Goal: Task Accomplishment & Management: Use online tool/utility

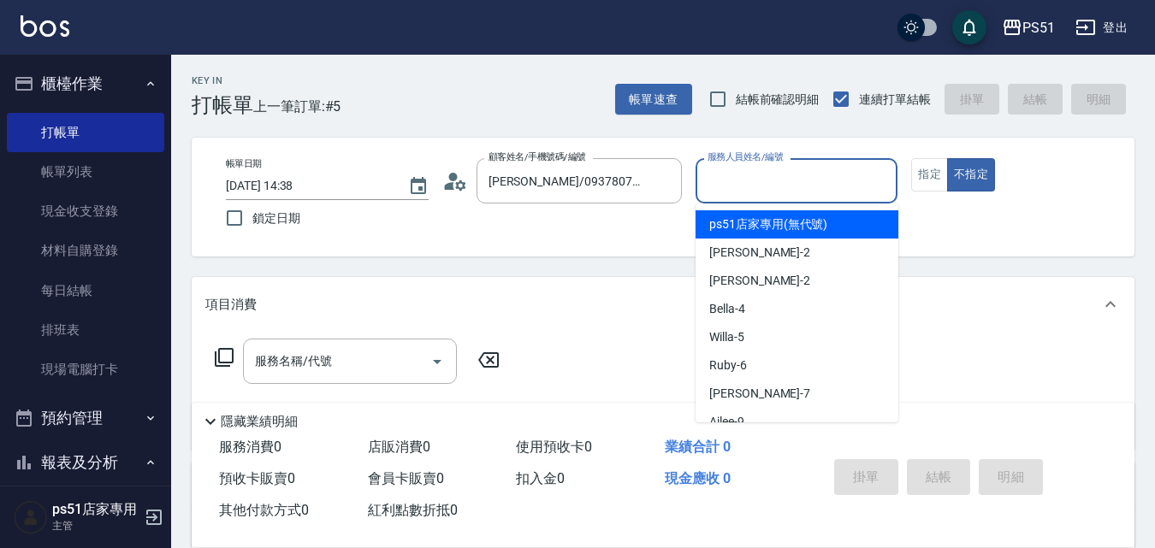
click at [809, 181] on input "服務人員姓名/編號" at bounding box center [796, 181] width 187 height 30
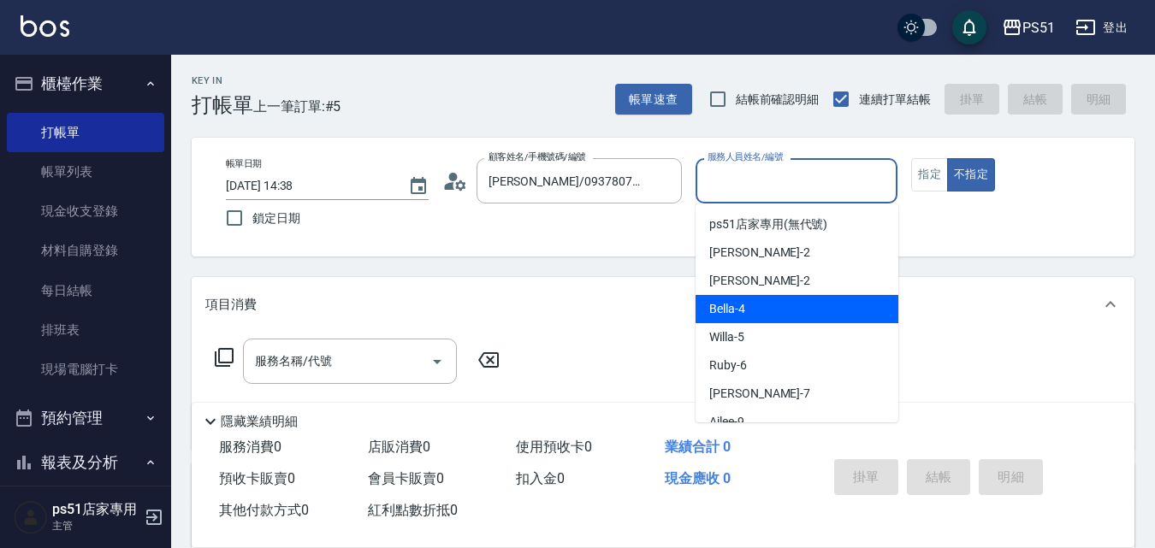
click at [756, 311] on div "Bella -4" at bounding box center [797, 309] width 203 height 28
type input "Bella-4"
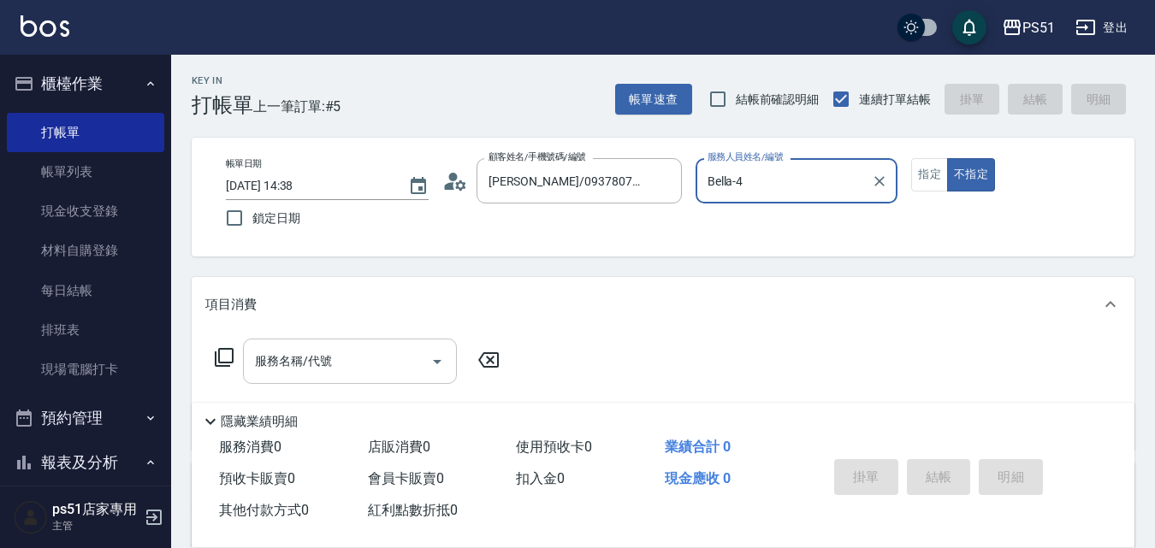
click at [353, 366] on input "服務名稱/代號" at bounding box center [337, 362] width 173 height 30
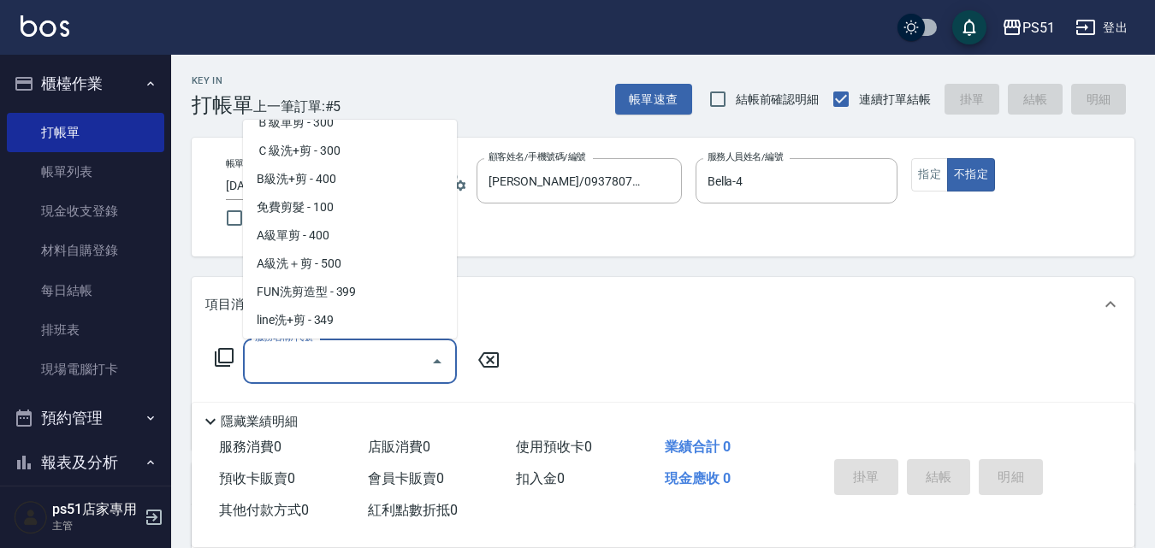
scroll to position [599, 0]
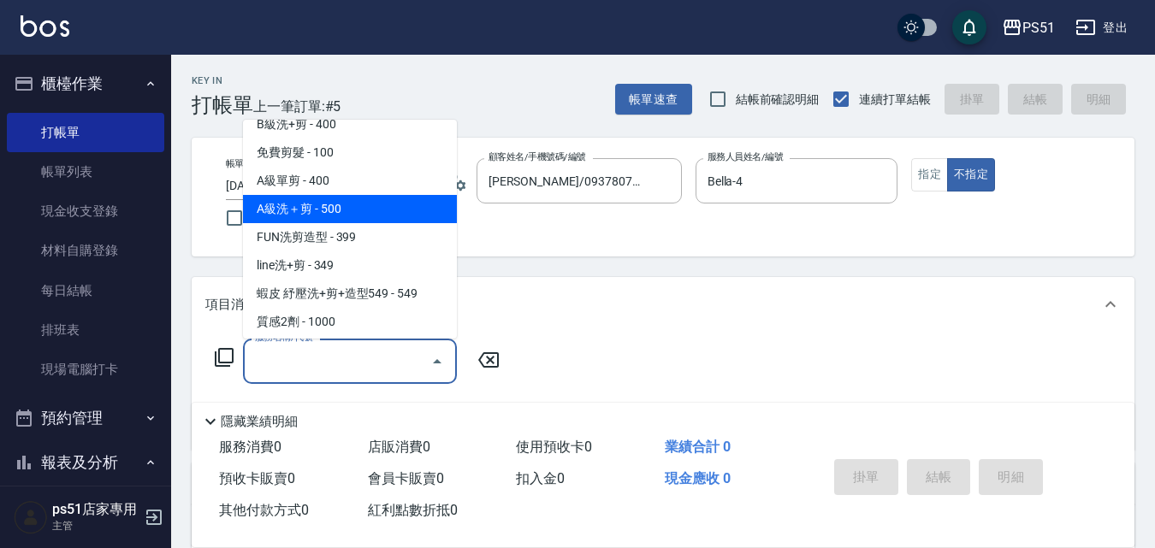
click at [376, 202] on span "A級洗＋剪 - 500" at bounding box center [350, 209] width 214 height 28
type input "A級洗＋剪(207)"
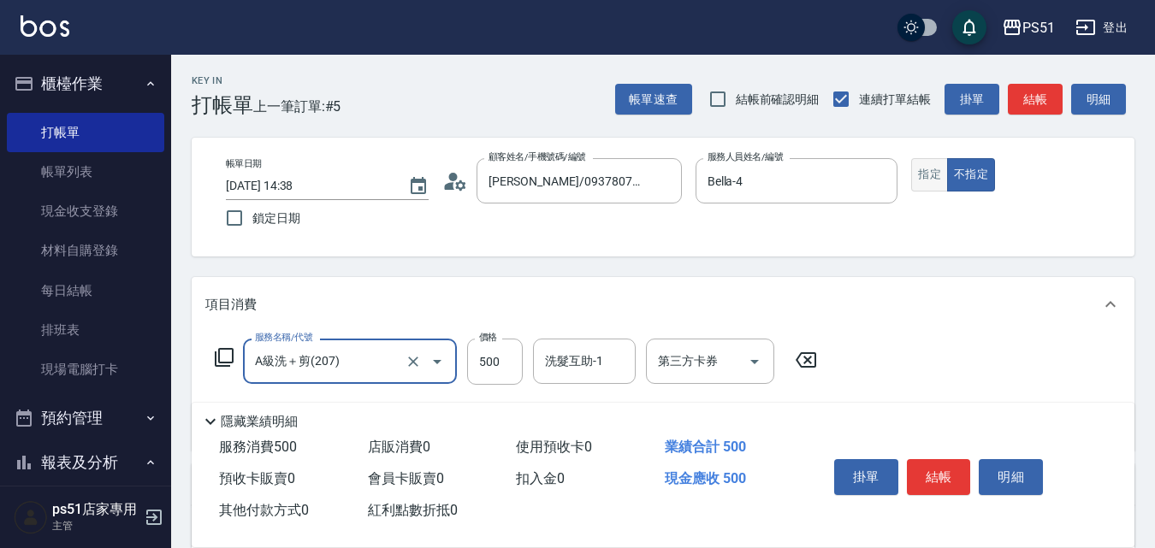
click at [940, 170] on button "指定" at bounding box center [929, 174] width 37 height 33
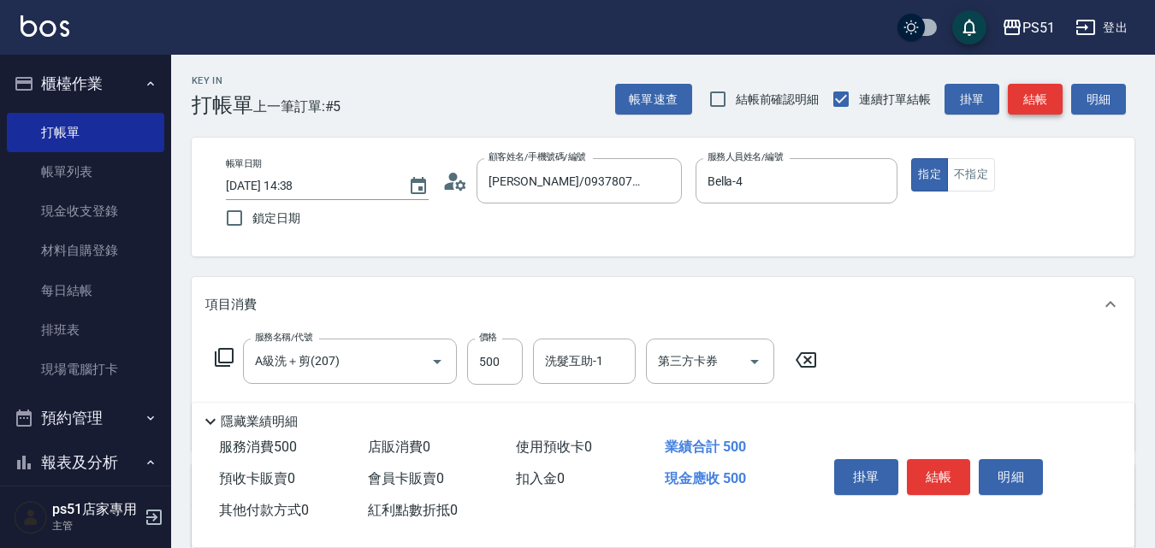
click at [1018, 110] on button "結帳" at bounding box center [1035, 100] width 55 height 32
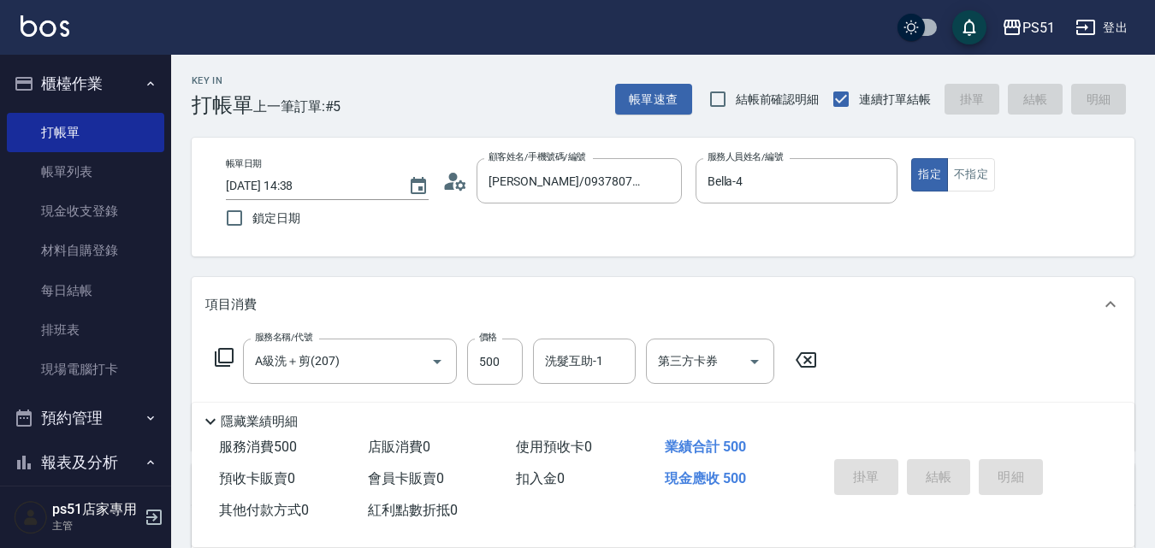
type input "[DATE] 15:30"
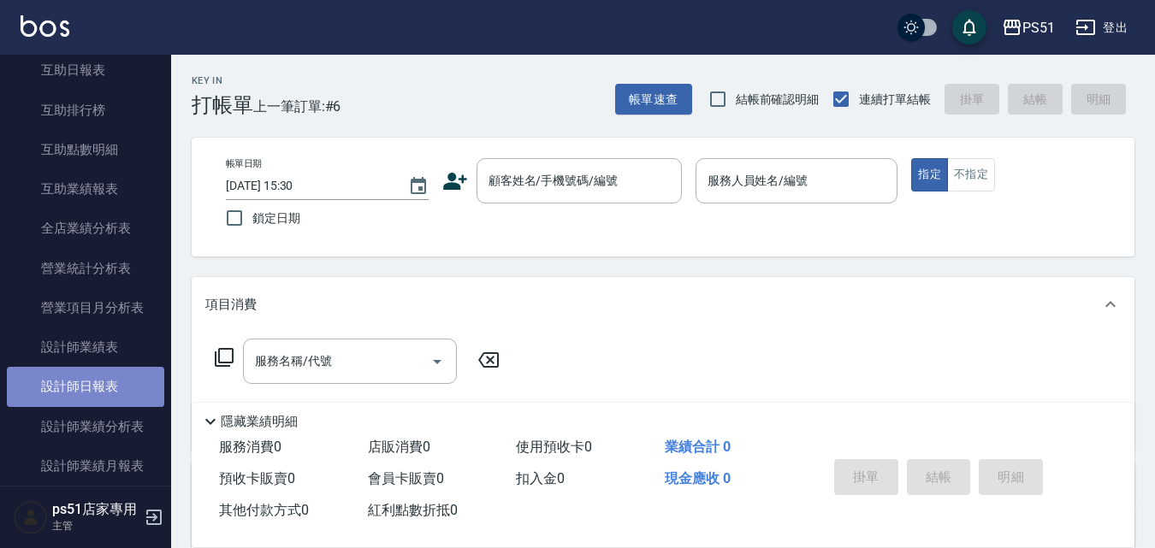
click at [109, 377] on link "設計師日報表" at bounding box center [85, 386] width 157 height 39
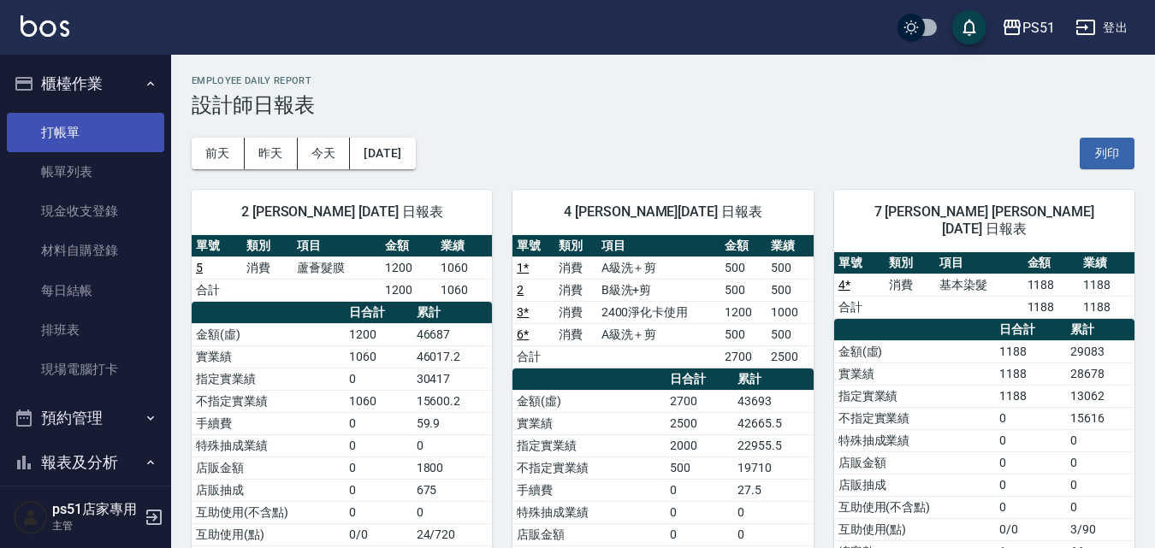
click at [98, 128] on link "打帳單" at bounding box center [85, 132] width 157 height 39
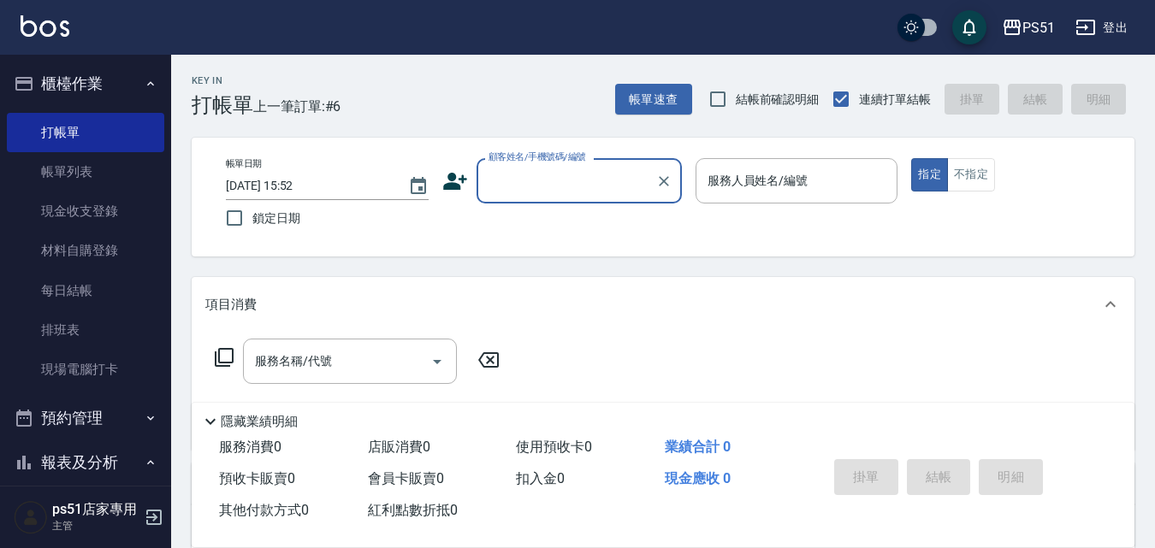
click at [372, 405] on div "Key In 打帳單 上一筆訂單:#6 帳單速查 結帳前確認明細 連續打單結帳 掛單 結帳 明細 帳單日期 [DATE] 15:52 鎖定日期 顧客姓名/手機…" at bounding box center [663, 444] width 984 height 779
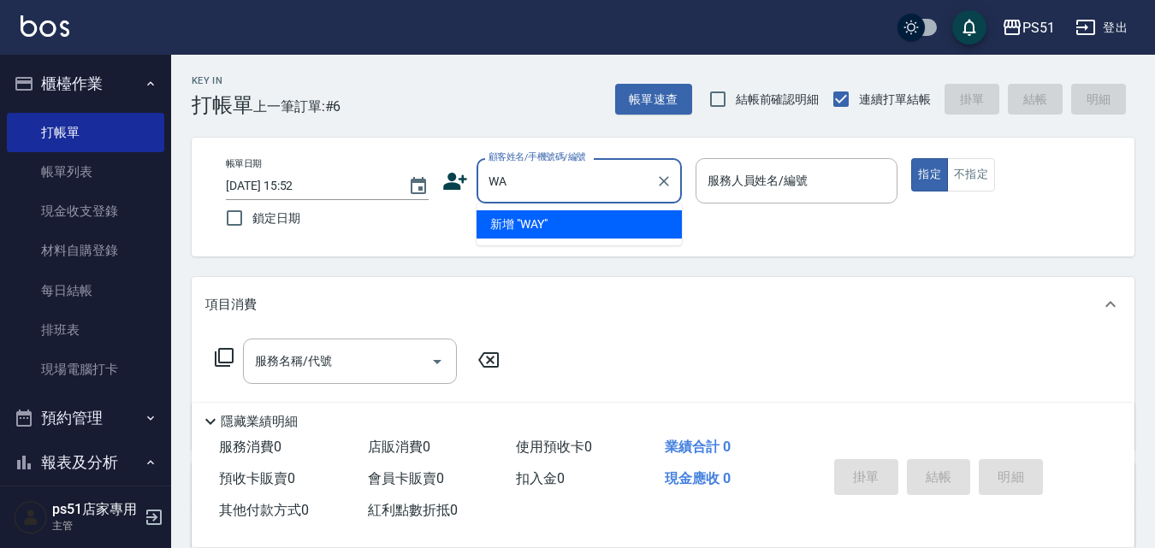
type input "W"
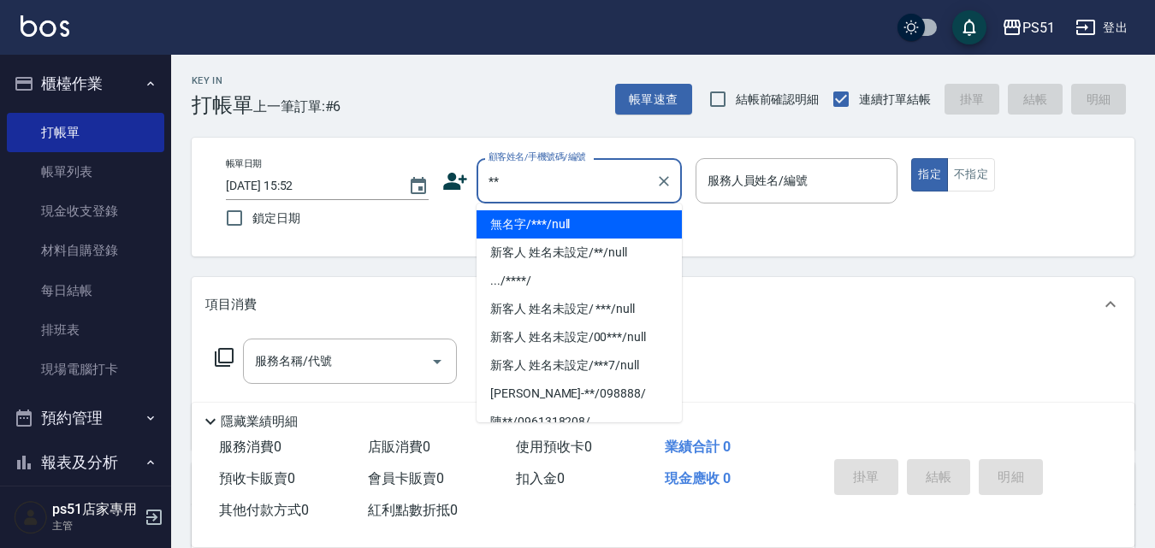
click at [567, 235] on li "無名字/***/null" at bounding box center [579, 224] width 205 height 28
type input "無名字/***/null"
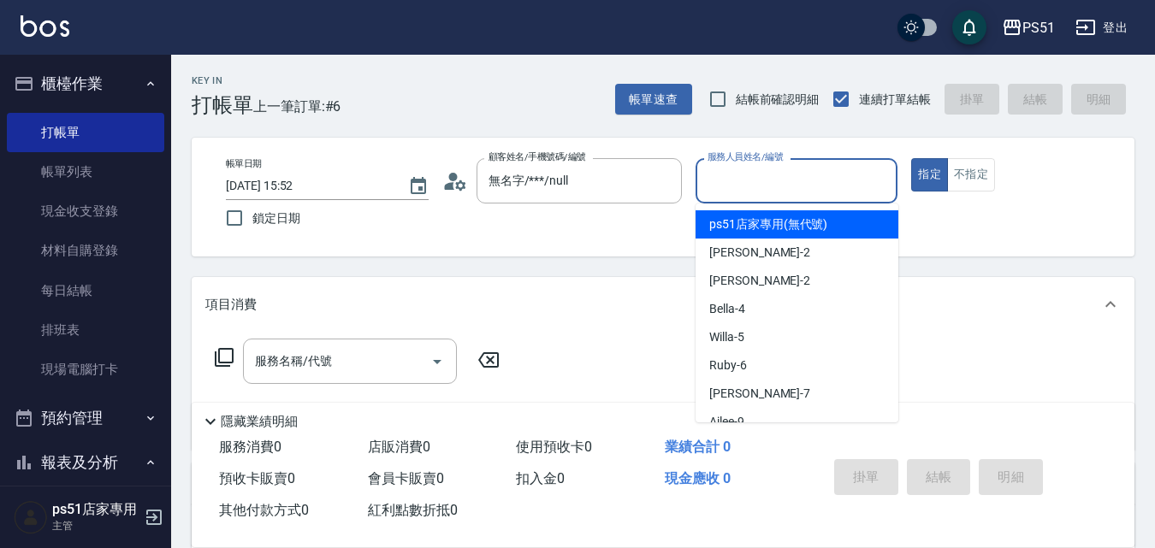
drag, startPoint x: 749, startPoint y: 177, endPoint x: 740, endPoint y: 294, distance: 117.5
click at [749, 180] on input "服務人員姓名/編號" at bounding box center [796, 181] width 187 height 30
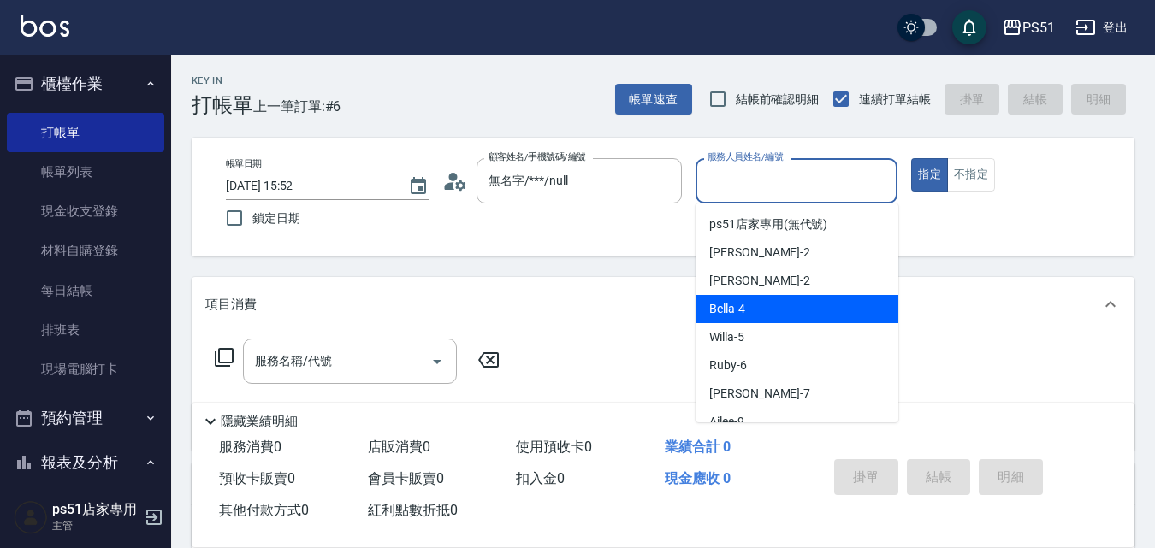
click at [741, 300] on span "Bella -4" at bounding box center [727, 309] width 36 height 18
type input "Bella-4"
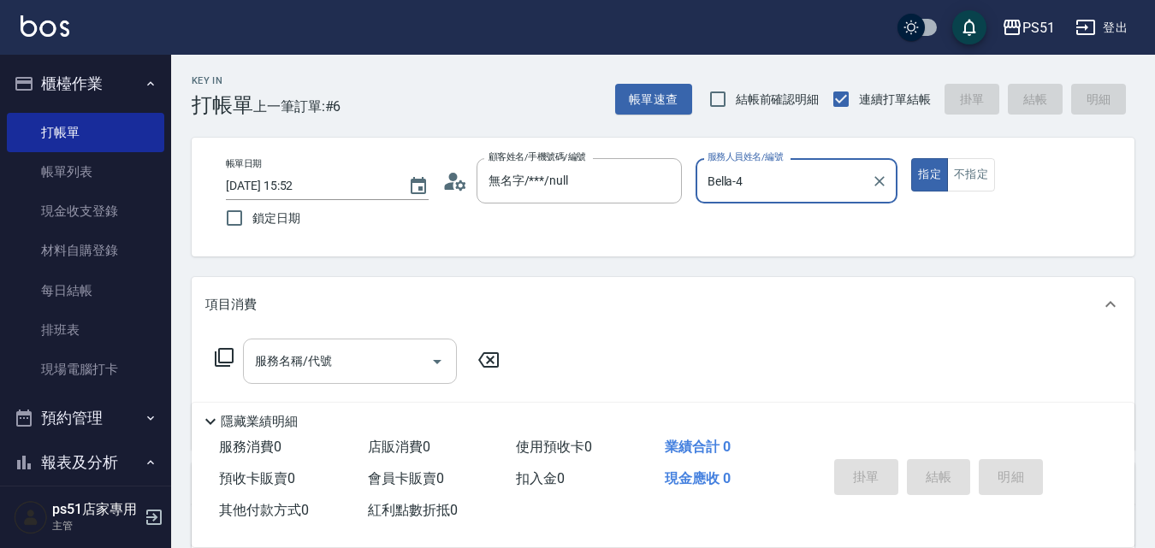
click at [287, 360] on div "服務名稱/代號 服務名稱/代號" at bounding box center [350, 361] width 214 height 45
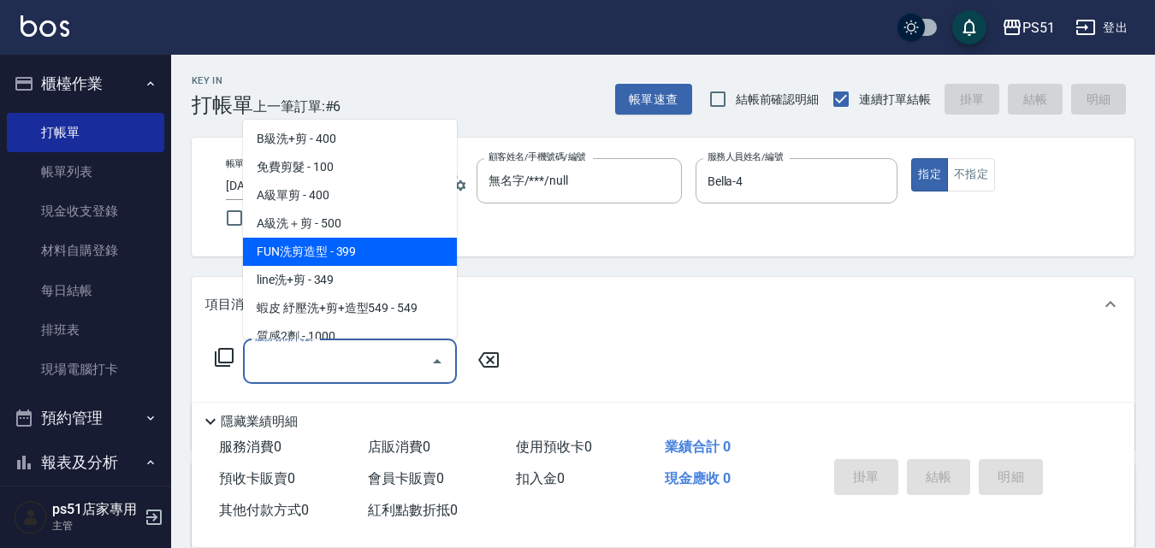
scroll to position [599, 0]
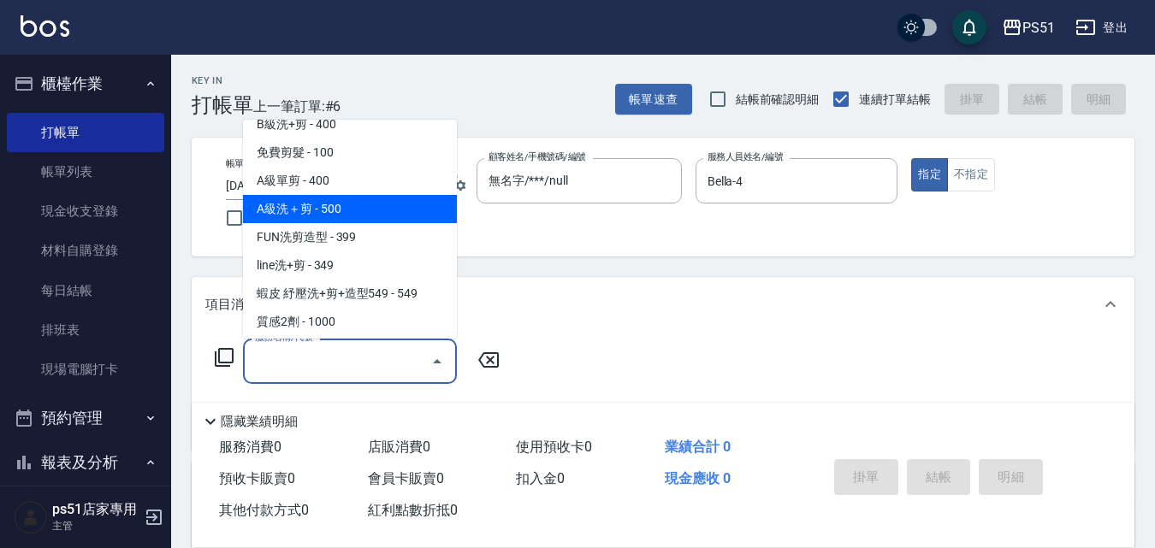
click at [360, 202] on span "A級洗＋剪 - 500" at bounding box center [350, 209] width 214 height 28
type input "A級洗＋剪(207)"
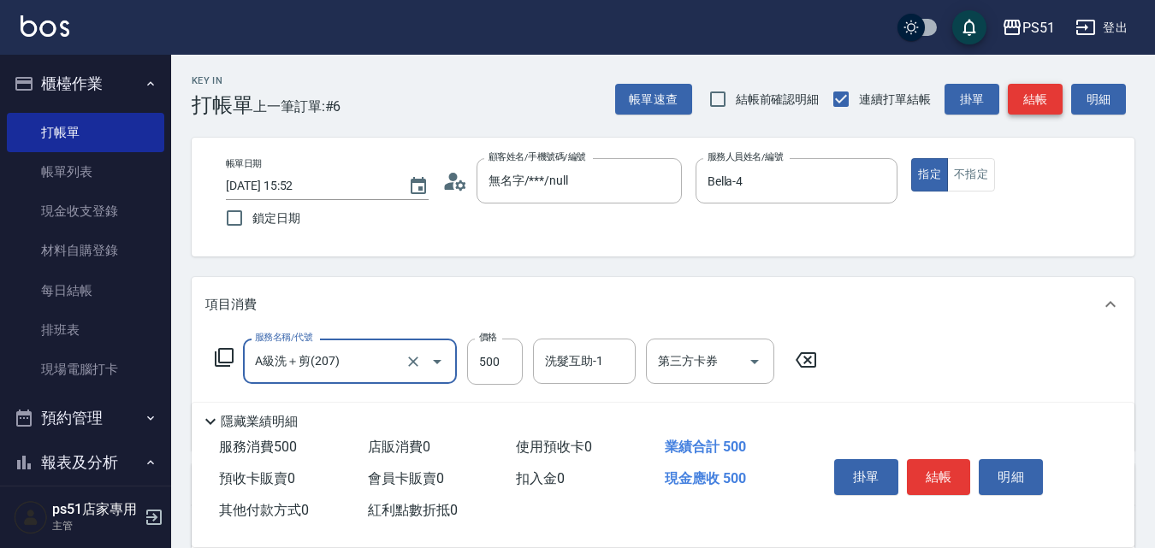
click at [1035, 104] on button "結帳" at bounding box center [1035, 100] width 55 height 32
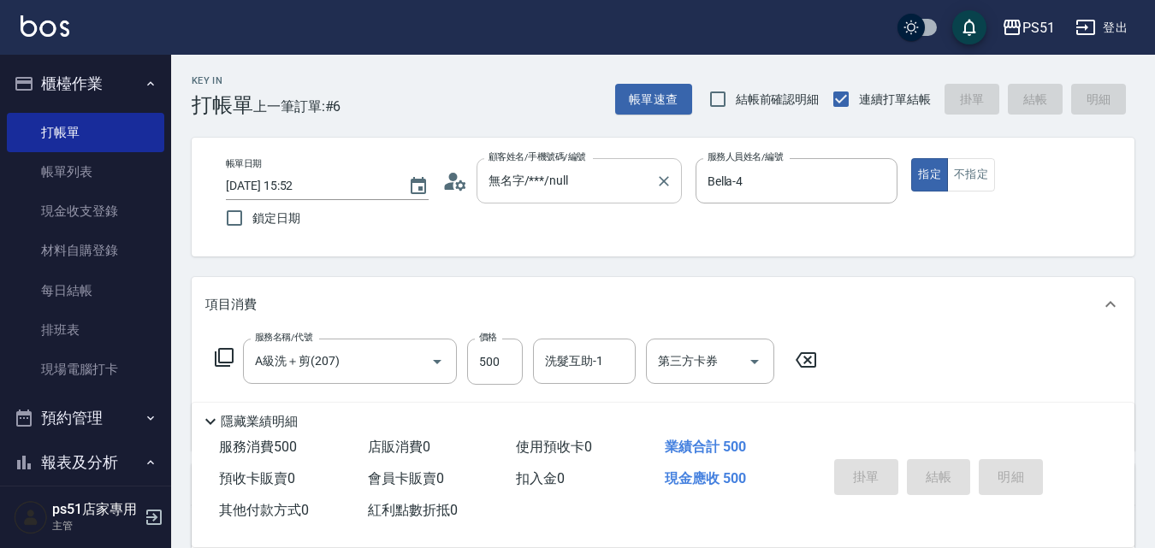
type input "[DATE] 16:30"
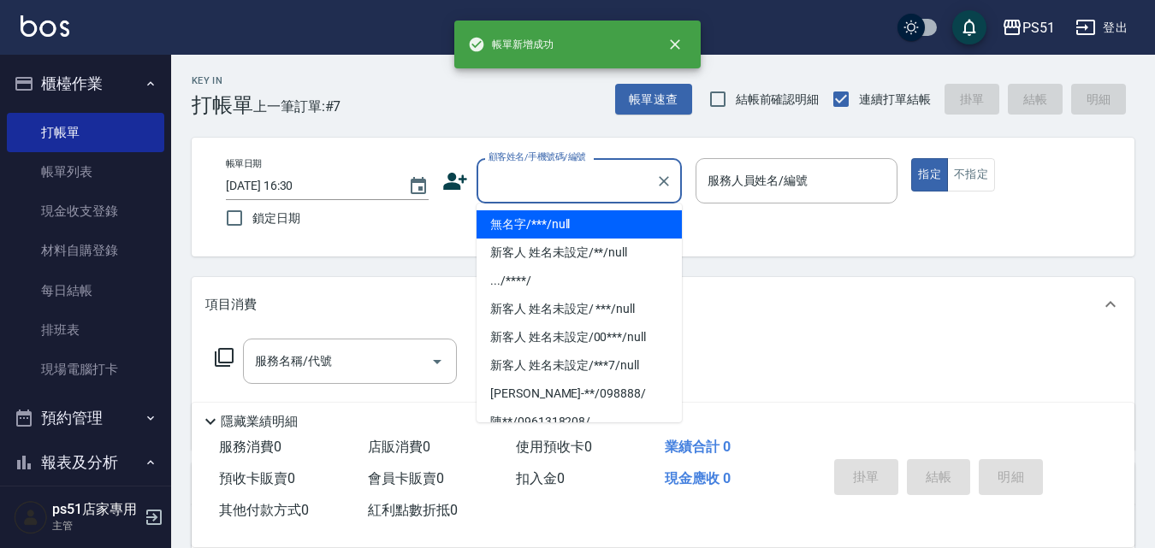
click at [604, 181] on input "顧客姓名/手機號碼/編號" at bounding box center [566, 181] width 164 height 30
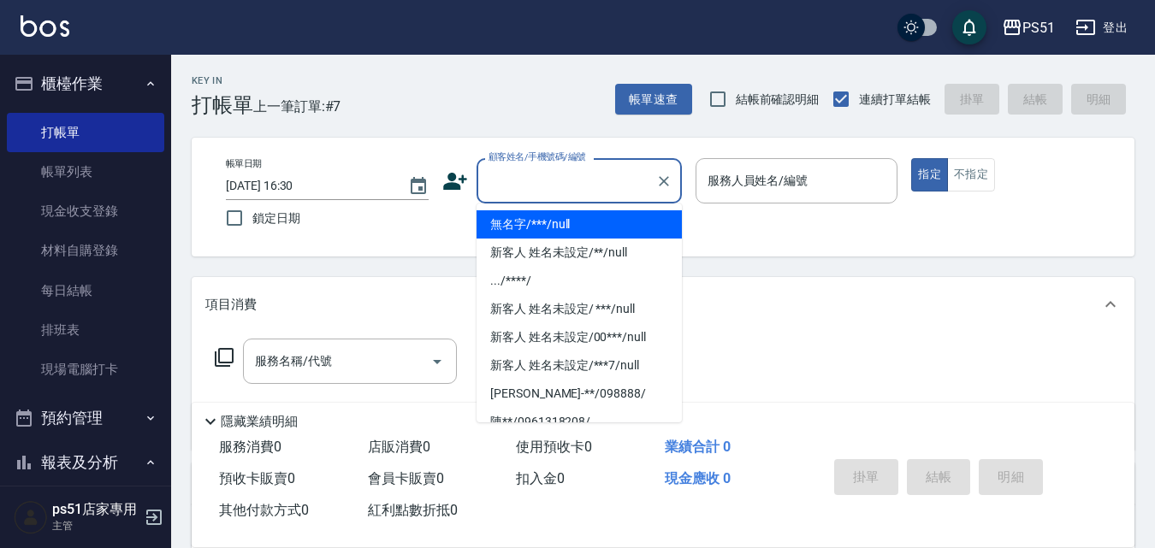
click at [578, 221] on li "無名字/***/null" at bounding box center [579, 224] width 205 height 28
type input "無名字/***/null"
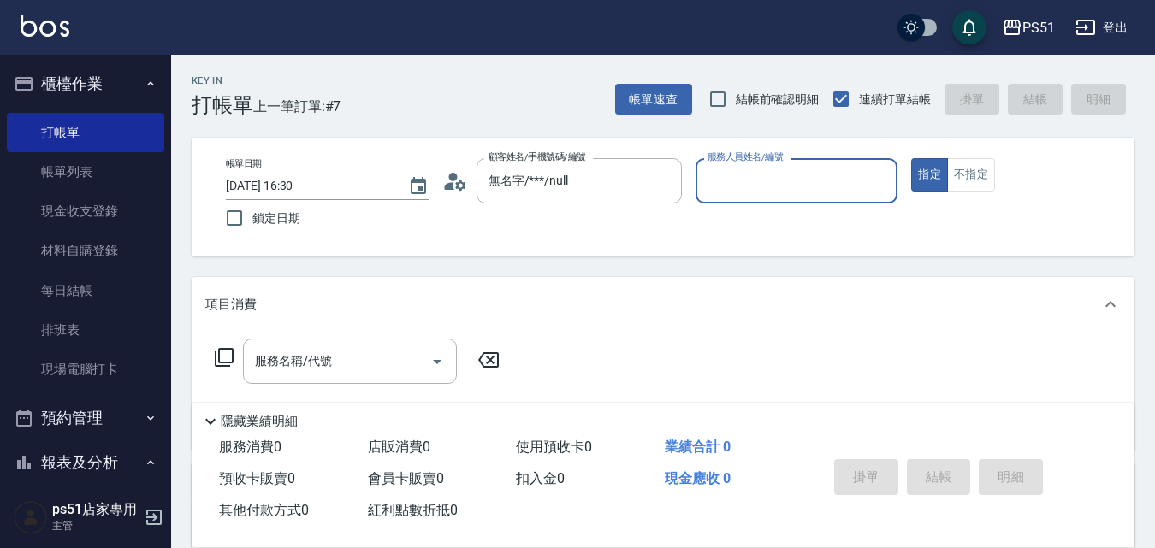
click at [821, 163] on div "服務人員姓名/編號" at bounding box center [797, 180] width 203 height 45
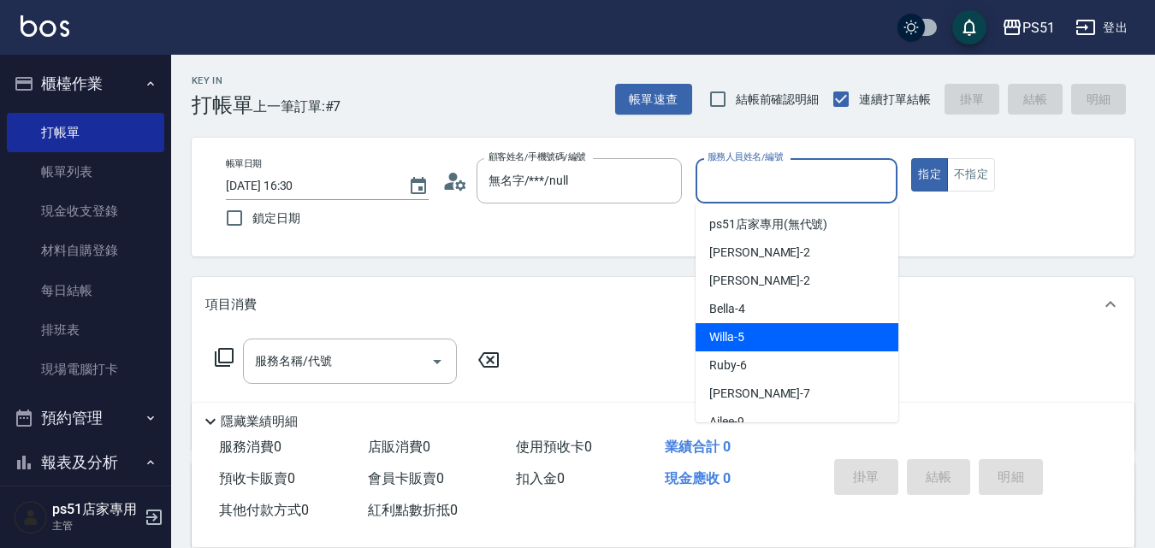
click at [786, 303] on div "Bella -4" at bounding box center [797, 309] width 203 height 28
type input "Bella-4"
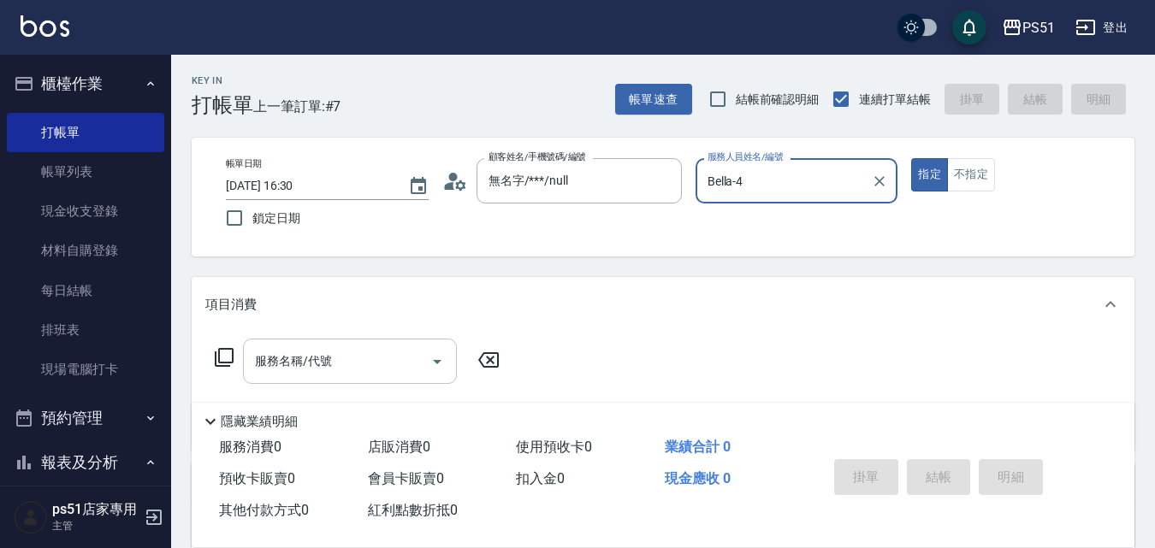
click at [394, 382] on div "服務名稱/代號" at bounding box center [350, 361] width 214 height 45
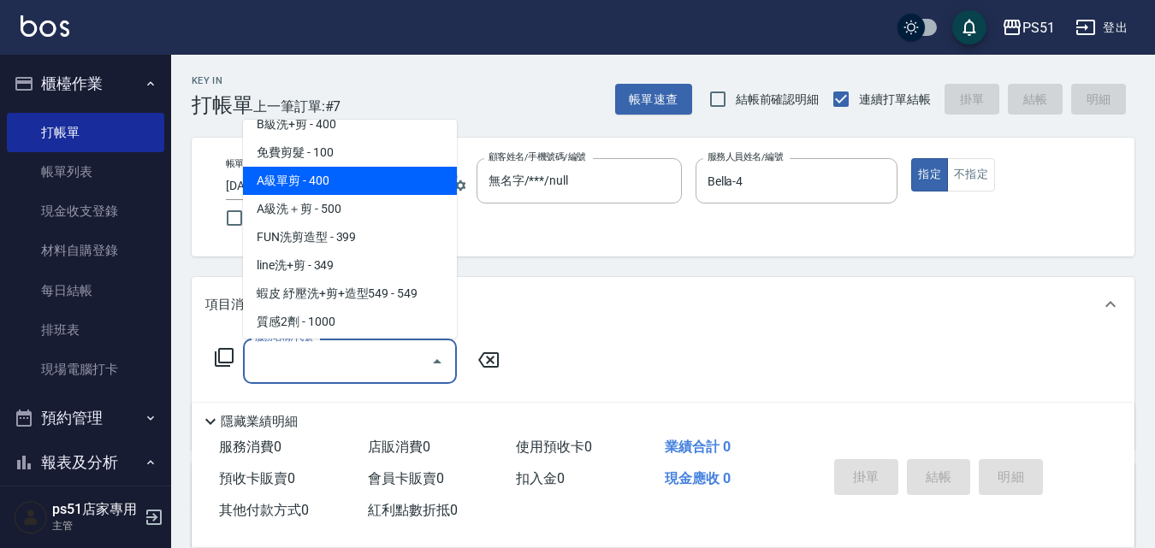
click at [356, 190] on span "A級單剪 - 400" at bounding box center [350, 181] width 214 height 28
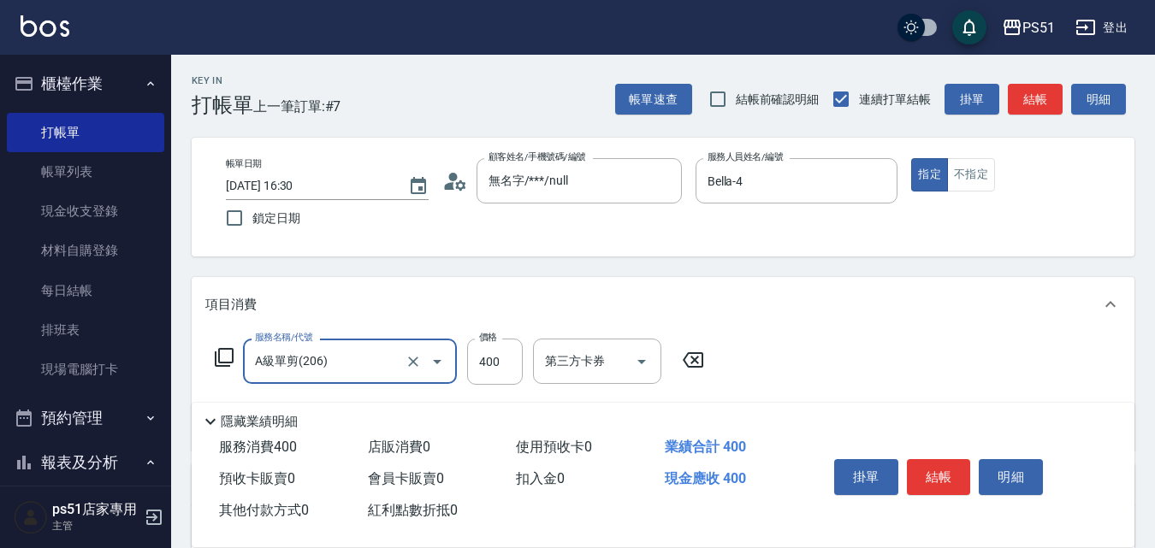
click at [360, 353] on input "A級單剪(206)" at bounding box center [326, 362] width 151 height 30
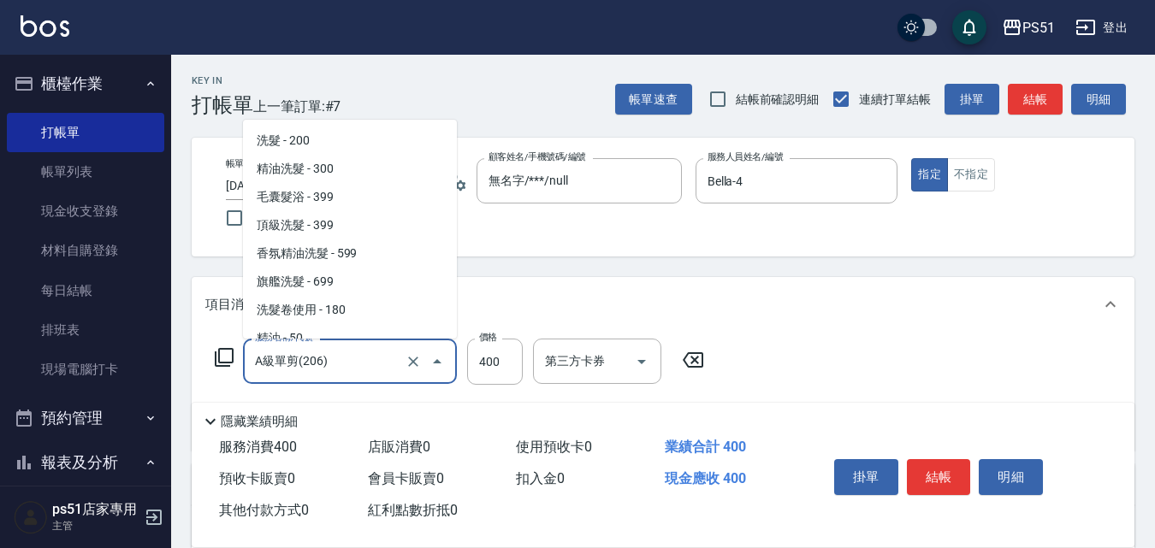
scroll to position [455, 0]
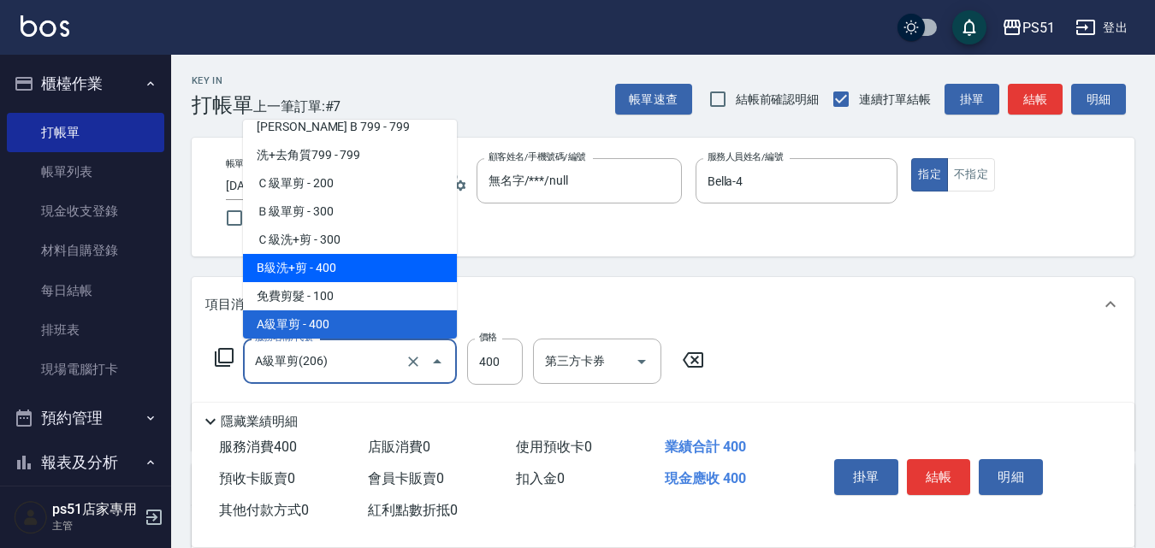
click at [353, 273] on span "B級洗+剪 - 400" at bounding box center [350, 268] width 214 height 28
type input "B級洗+剪(204)"
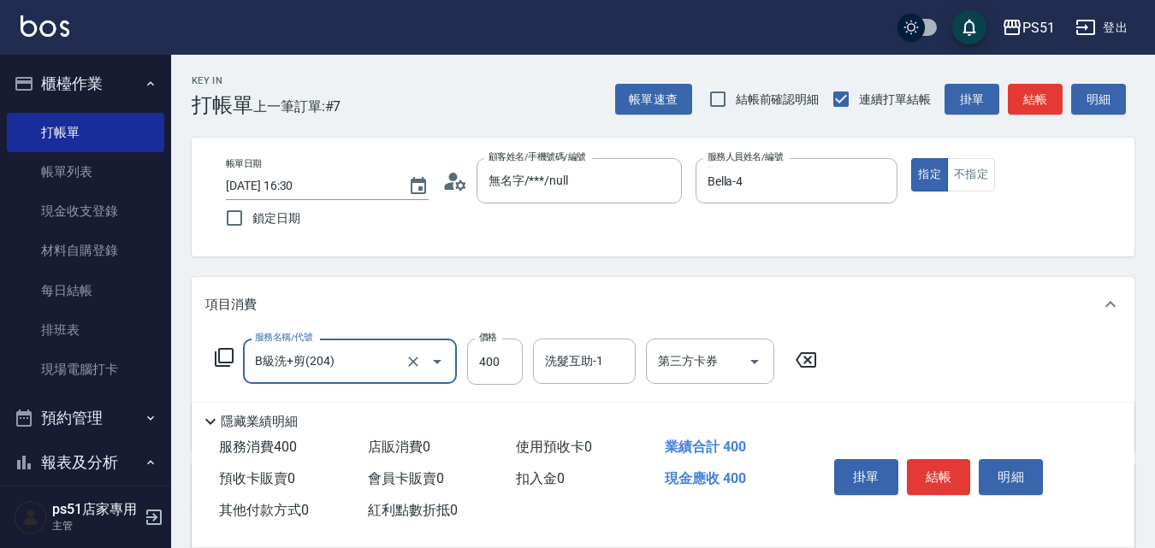
drag, startPoint x: 535, startPoint y: 356, endPoint x: 555, endPoint y: 343, distance: 24.2
click at [534, 356] on div "洗髮互助-1" at bounding box center [584, 361] width 103 height 45
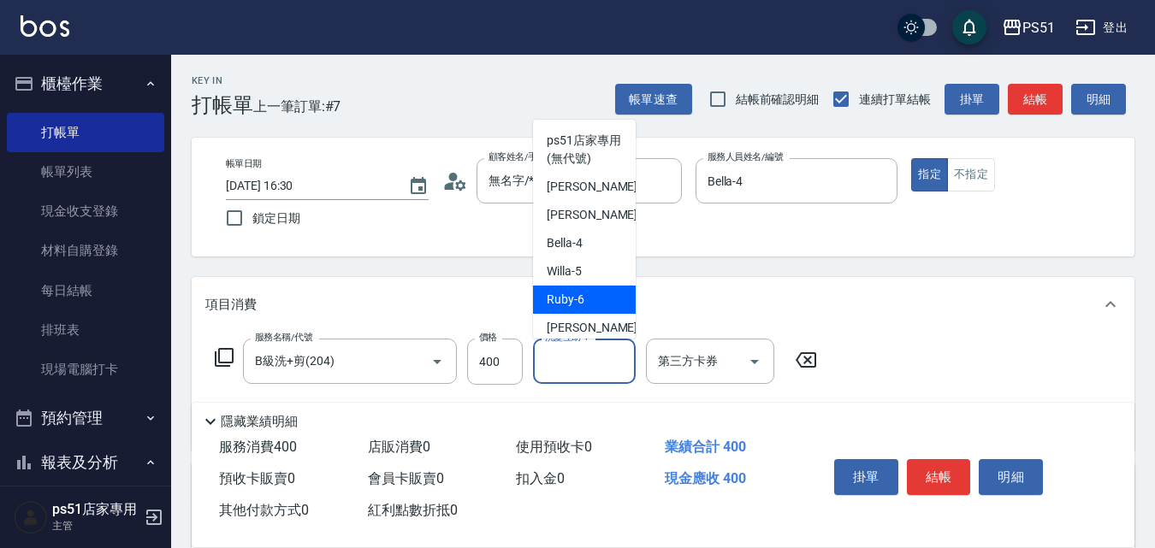
scroll to position [199, 0]
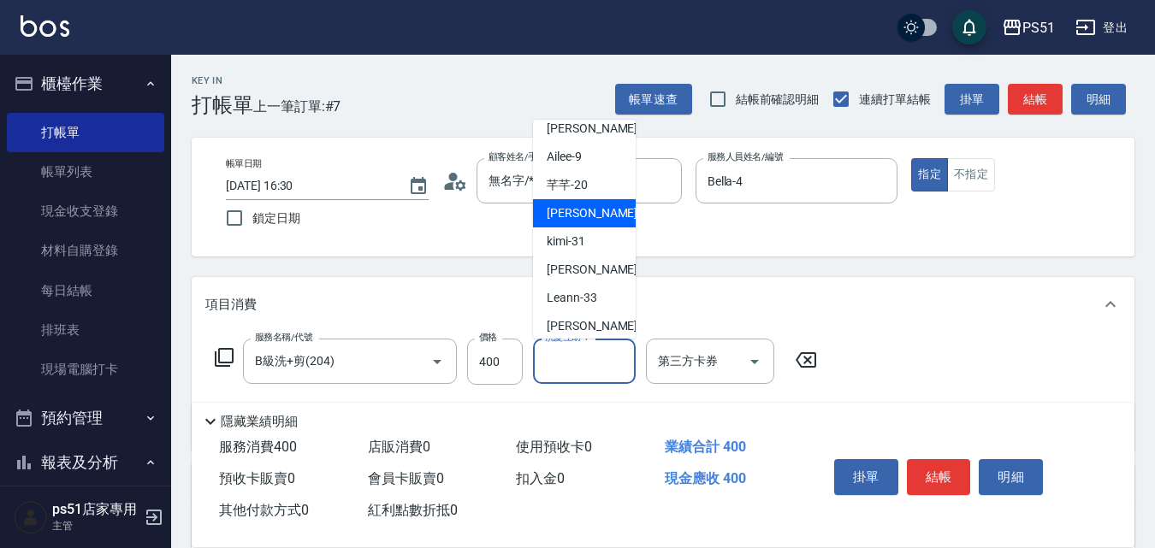
click at [591, 207] on div "[PERSON_NAME] -23" at bounding box center [584, 213] width 103 height 28
type input "[PERSON_NAME]-23"
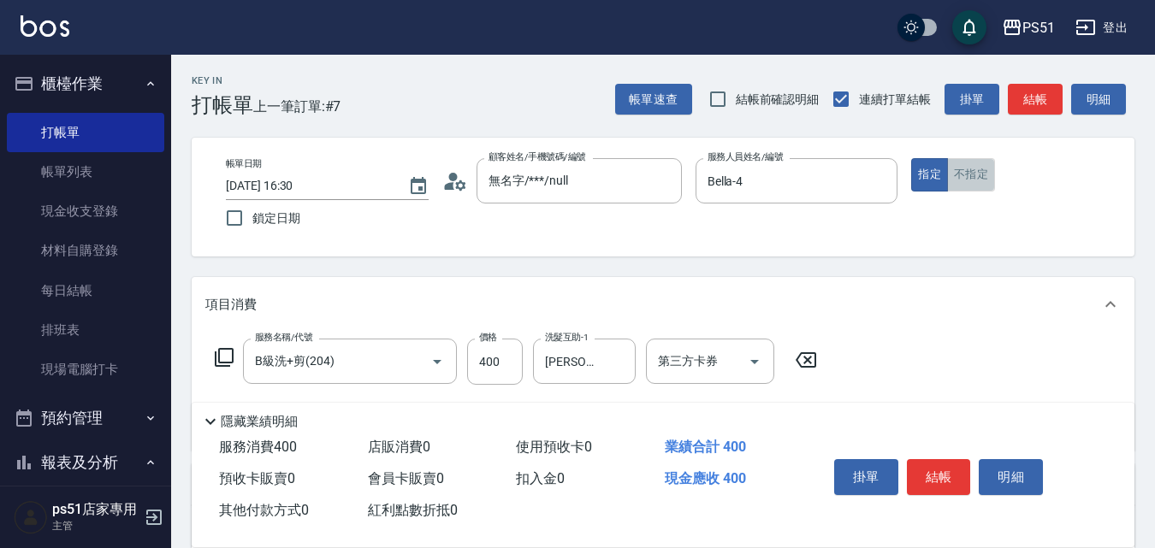
click at [979, 172] on button "不指定" at bounding box center [971, 174] width 48 height 33
click at [1035, 101] on button "結帳" at bounding box center [1035, 100] width 55 height 32
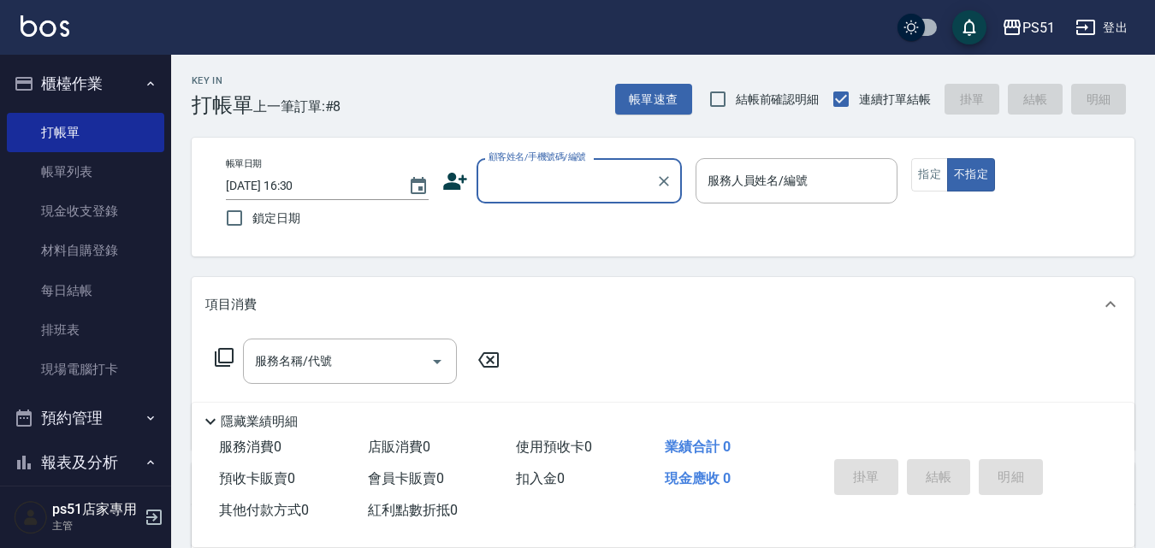
click at [604, 185] on input "顧客姓名/手機號碼/編號" at bounding box center [566, 181] width 164 height 30
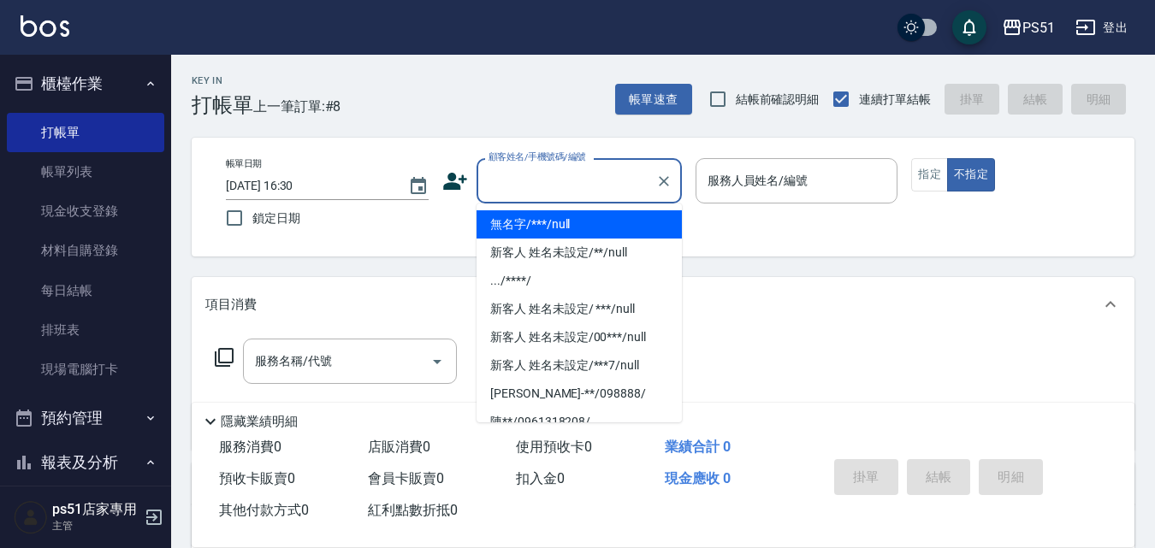
click at [636, 216] on li "無名字/***/null" at bounding box center [579, 224] width 205 height 28
type input "無名字/***/null"
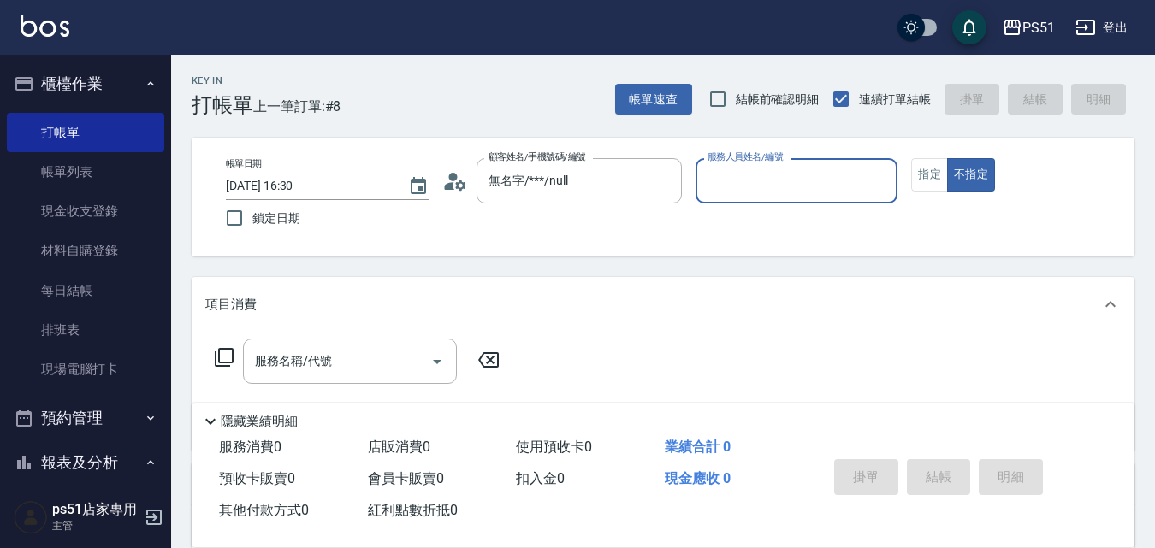
click at [757, 181] on input "服務人員姓名/編號" at bounding box center [796, 181] width 187 height 30
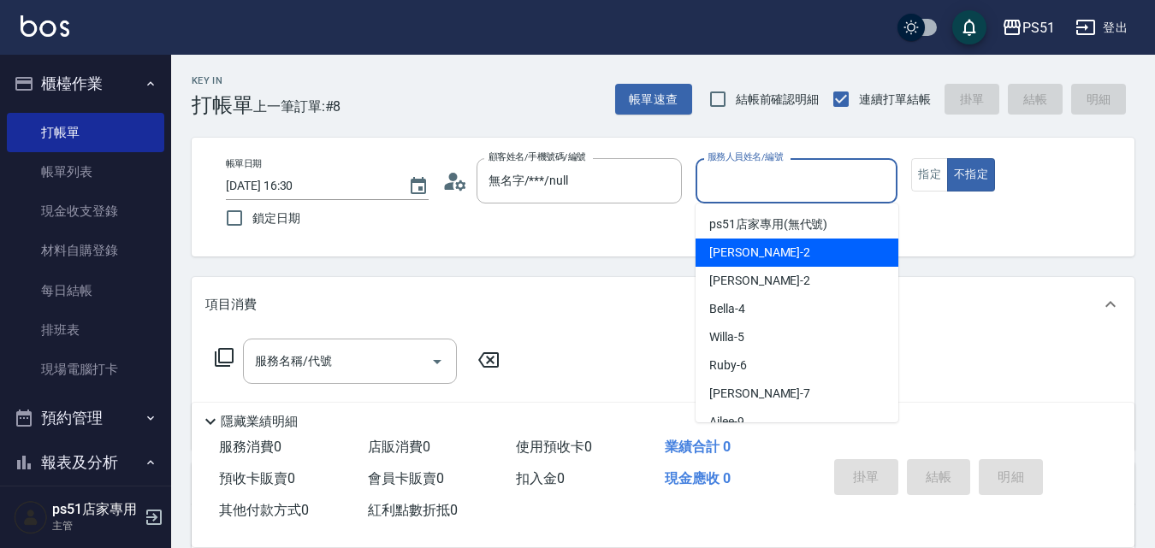
click at [793, 264] on div "[PERSON_NAME] -2" at bounding box center [797, 253] width 203 height 28
type input "[PERSON_NAME]-2"
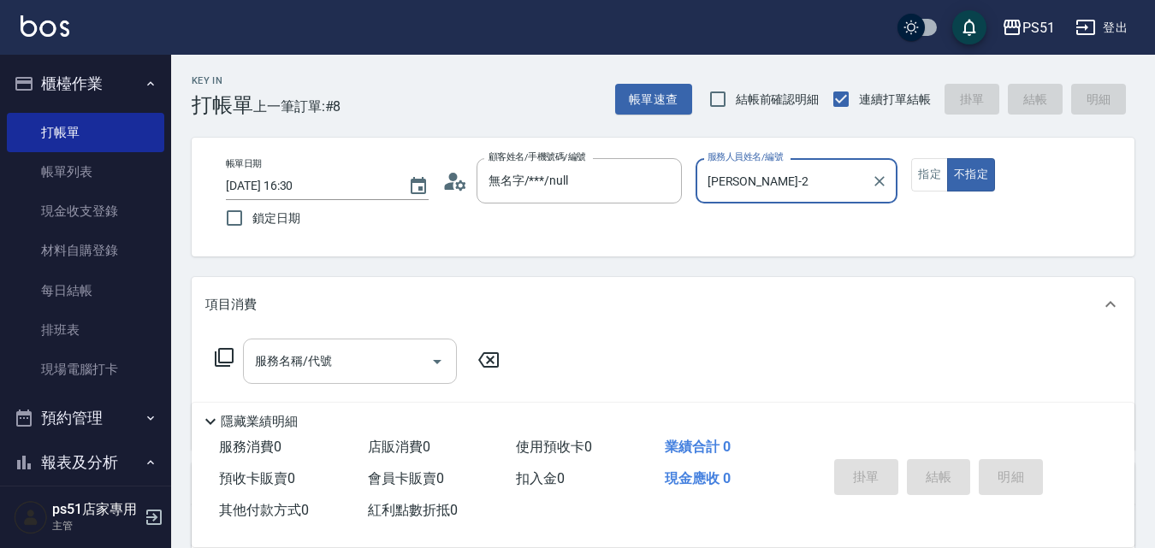
click at [299, 377] on div "服務名稱/代號" at bounding box center [350, 361] width 214 height 45
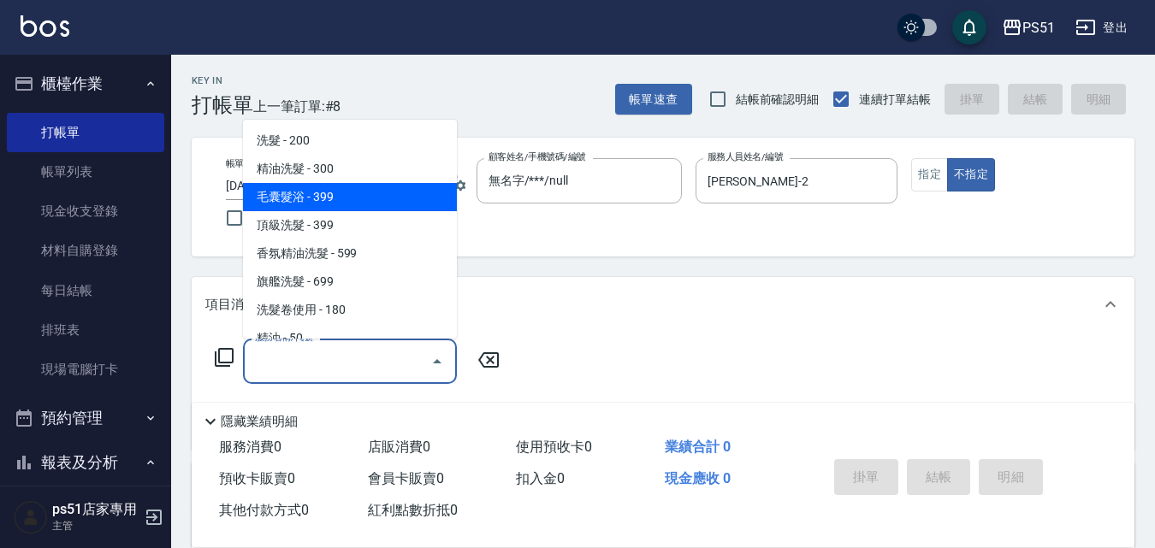
scroll to position [400, 0]
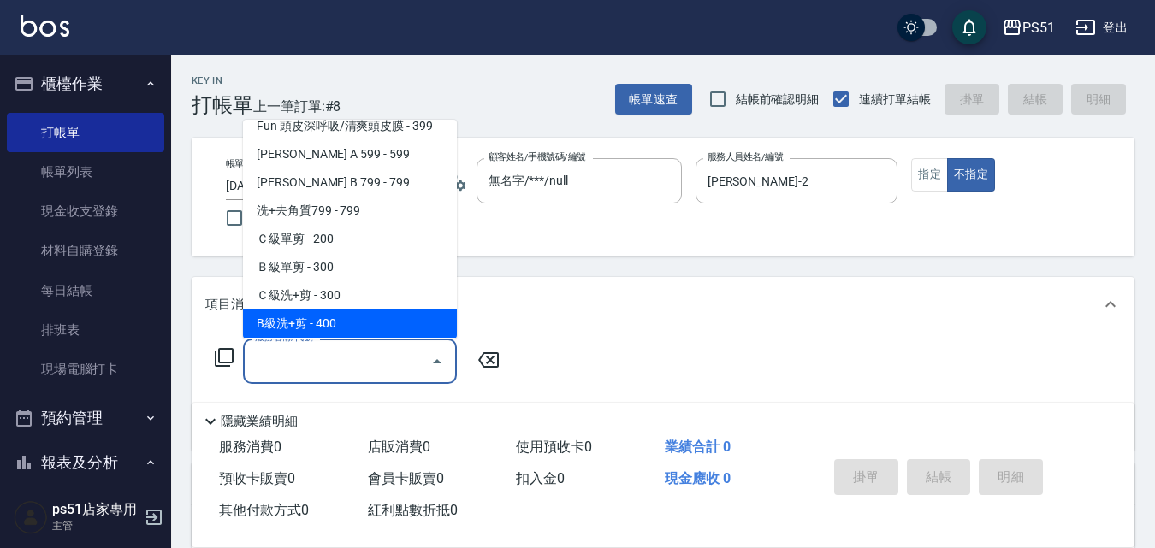
click at [372, 317] on span "B級洗+剪 - 400" at bounding box center [350, 324] width 214 height 28
type input "B級洗+剪(204)"
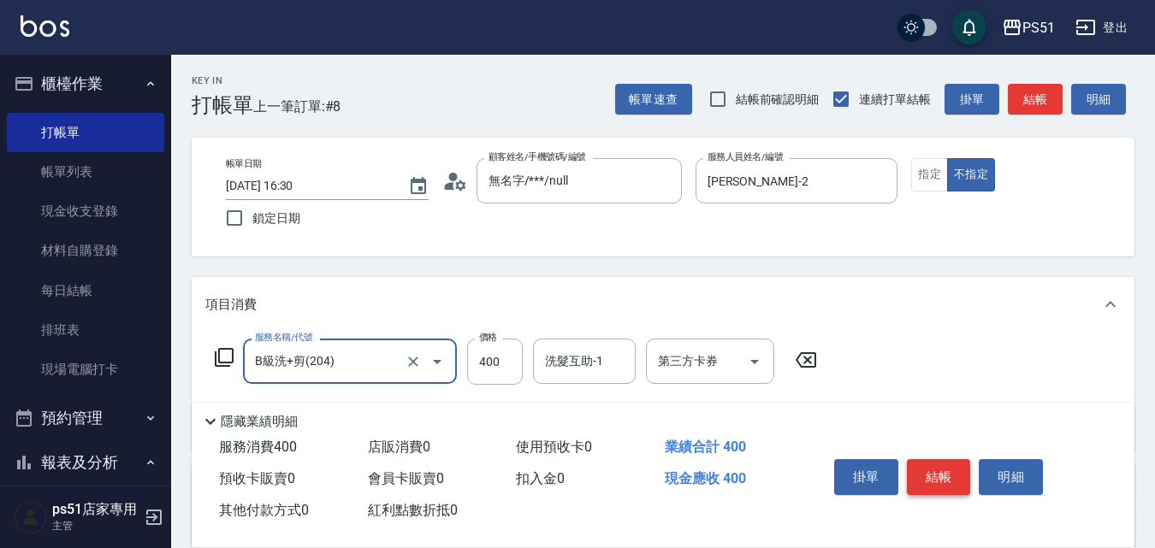
click at [934, 474] on button "結帳" at bounding box center [939, 477] width 64 height 36
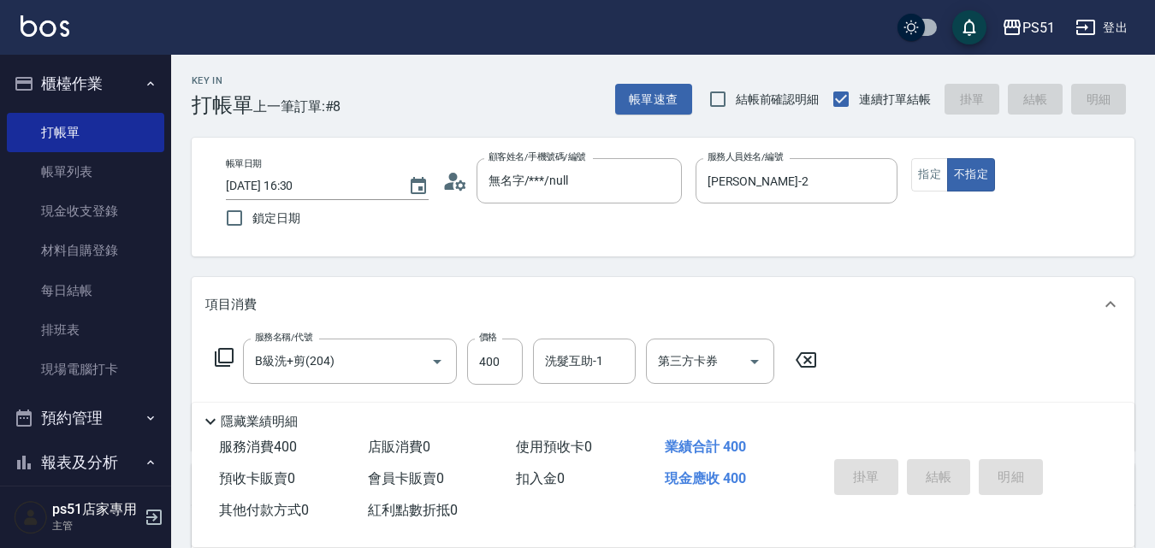
type input "[DATE] 16:45"
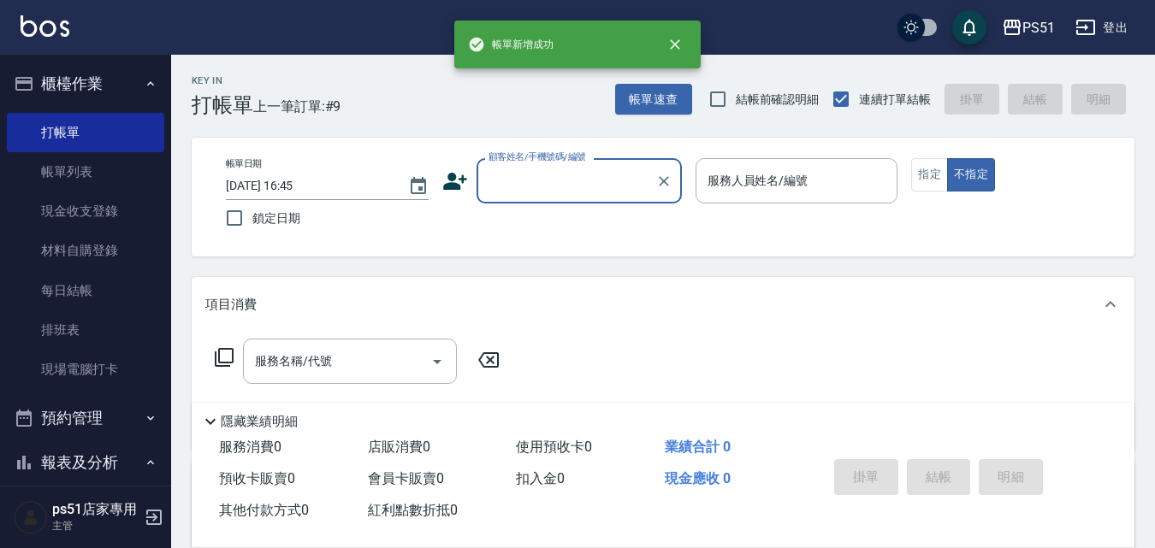
click at [553, 179] on input "顧客姓名/手機號碼/編號" at bounding box center [566, 181] width 164 height 30
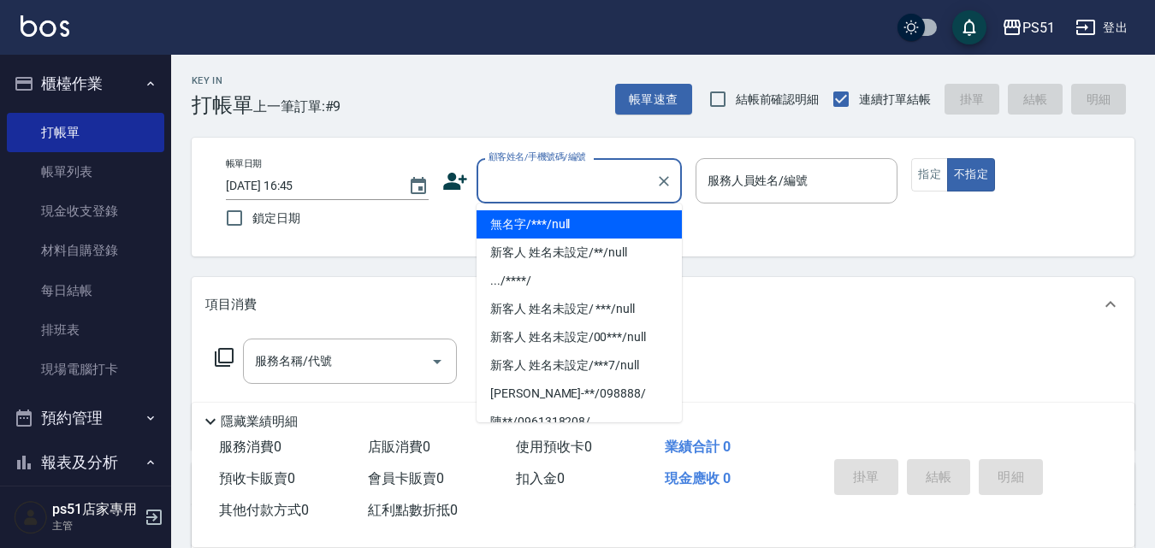
click at [573, 226] on li "無名字/***/null" at bounding box center [579, 224] width 205 height 28
type input "無名字/***/null"
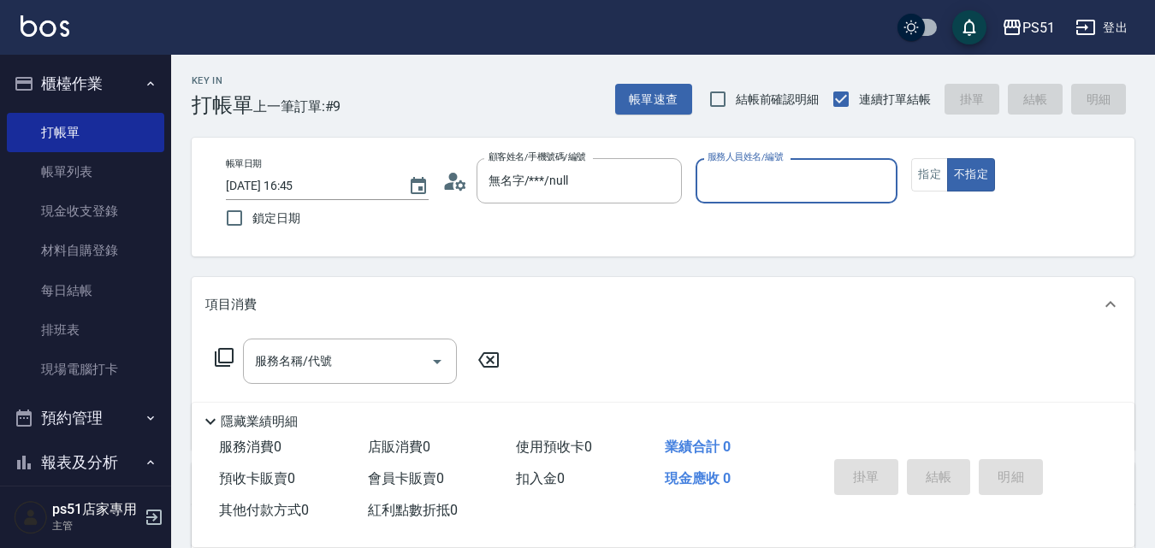
click at [725, 197] on div "服務人員姓名/編號" at bounding box center [797, 180] width 203 height 45
click at [749, 187] on input "服務人員姓名/編號" at bounding box center [796, 181] width 187 height 30
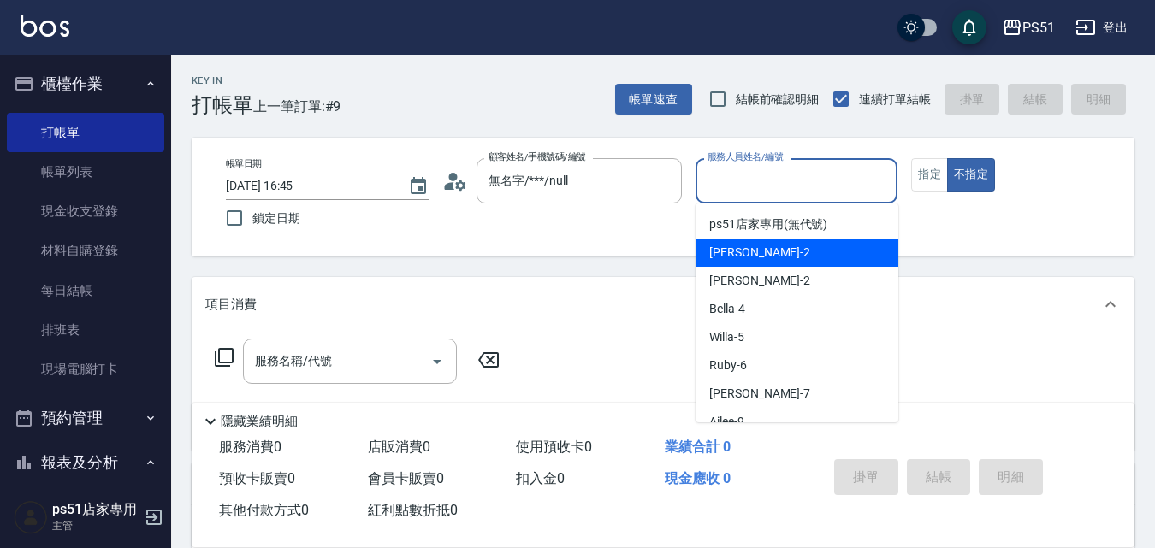
click at [748, 251] on div "[PERSON_NAME] -2" at bounding box center [797, 253] width 203 height 28
type input "[PERSON_NAME]-2"
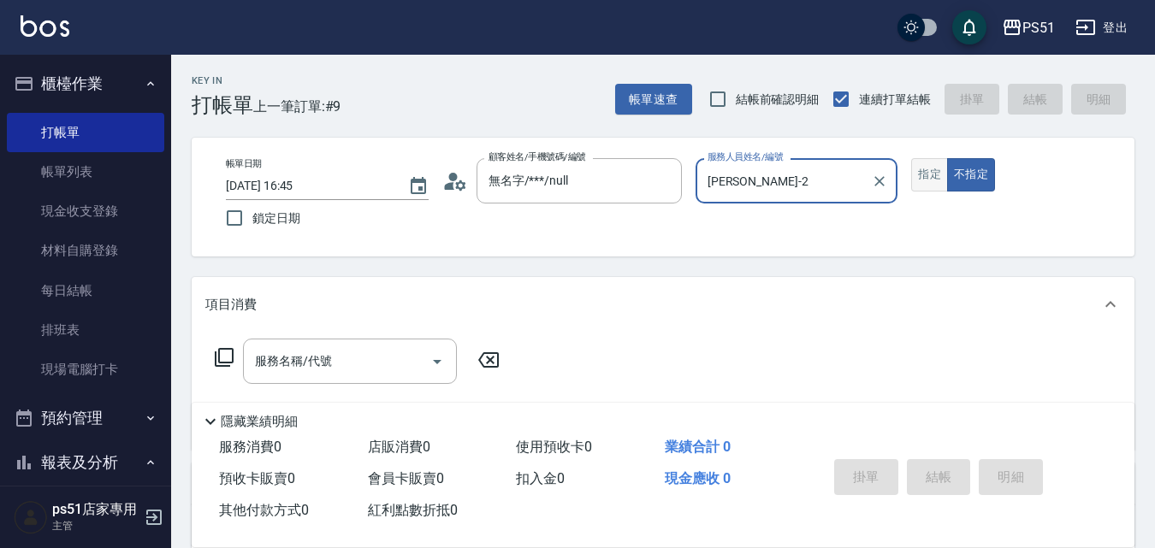
click at [934, 175] on button "指定" at bounding box center [929, 174] width 37 height 33
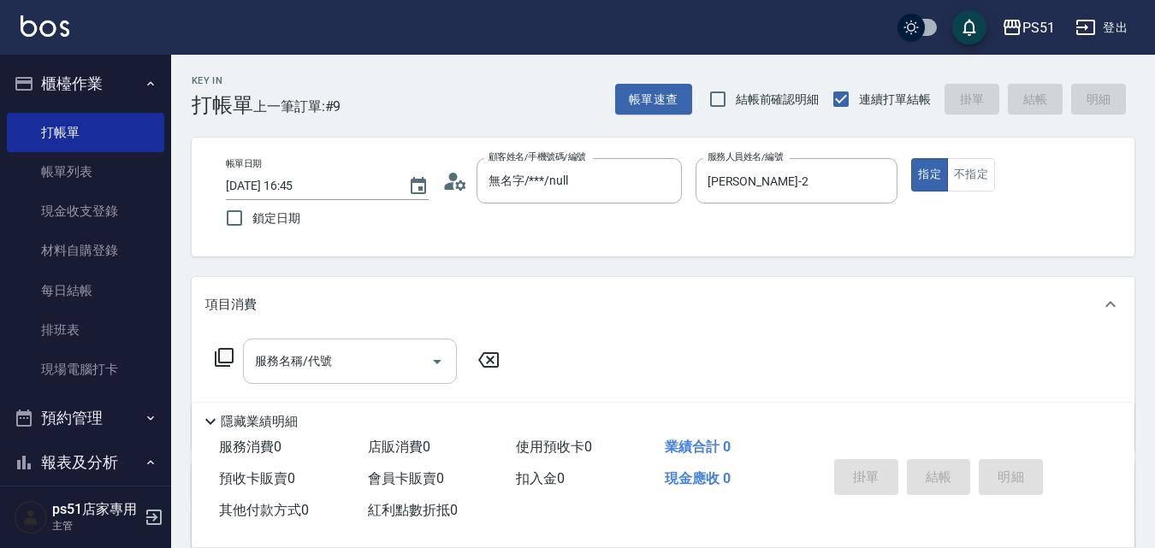
click at [361, 365] on input "服務名稱/代號" at bounding box center [337, 362] width 173 height 30
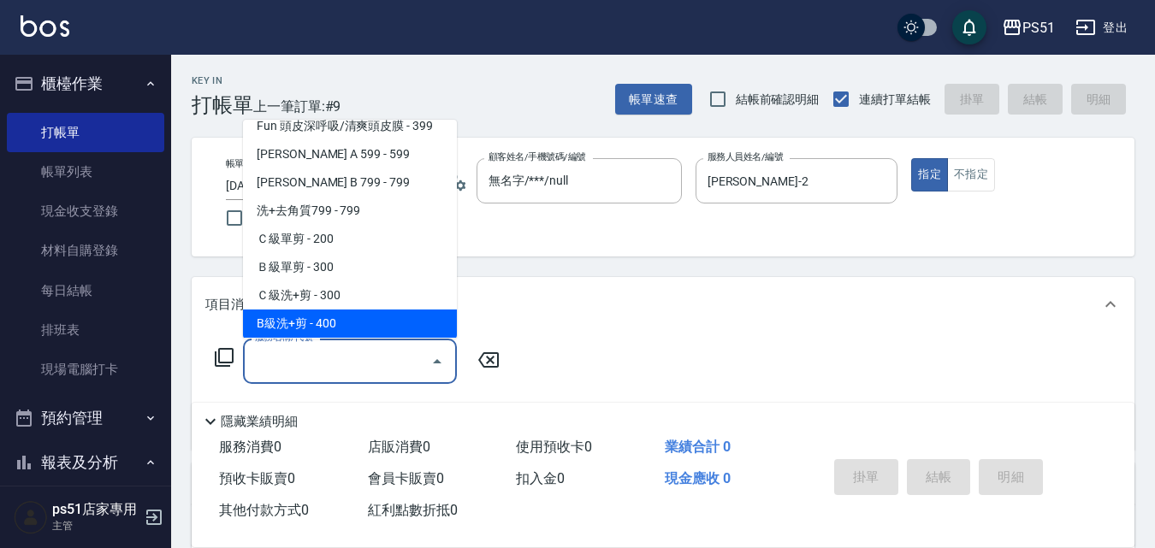
click at [361, 316] on span "B級洗+剪 - 400" at bounding box center [350, 324] width 214 height 28
type input "B級洗+剪(204)"
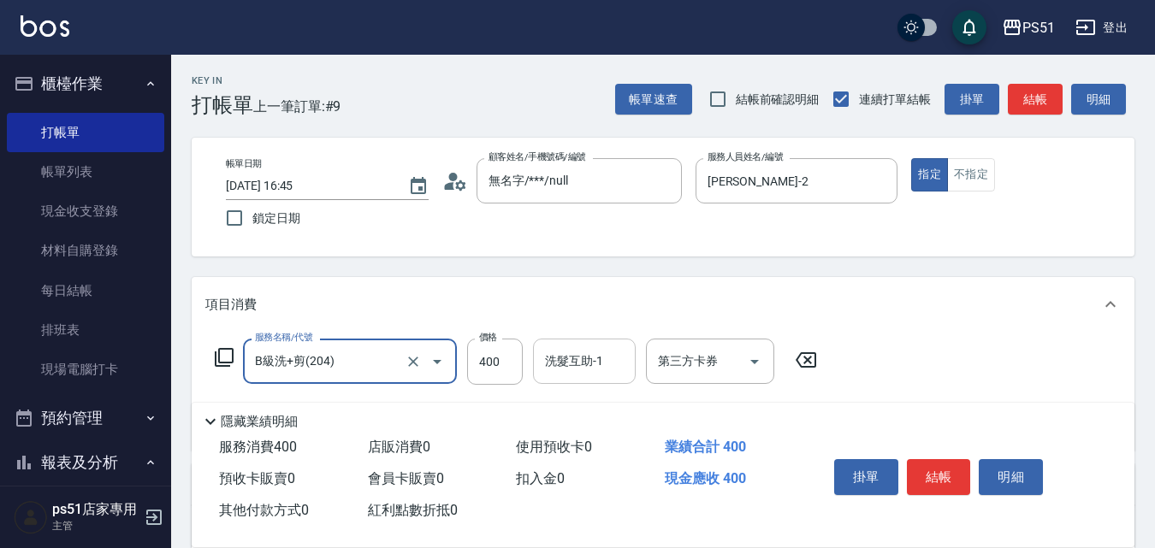
click at [584, 371] on input "洗髮互助-1" at bounding box center [584, 362] width 87 height 30
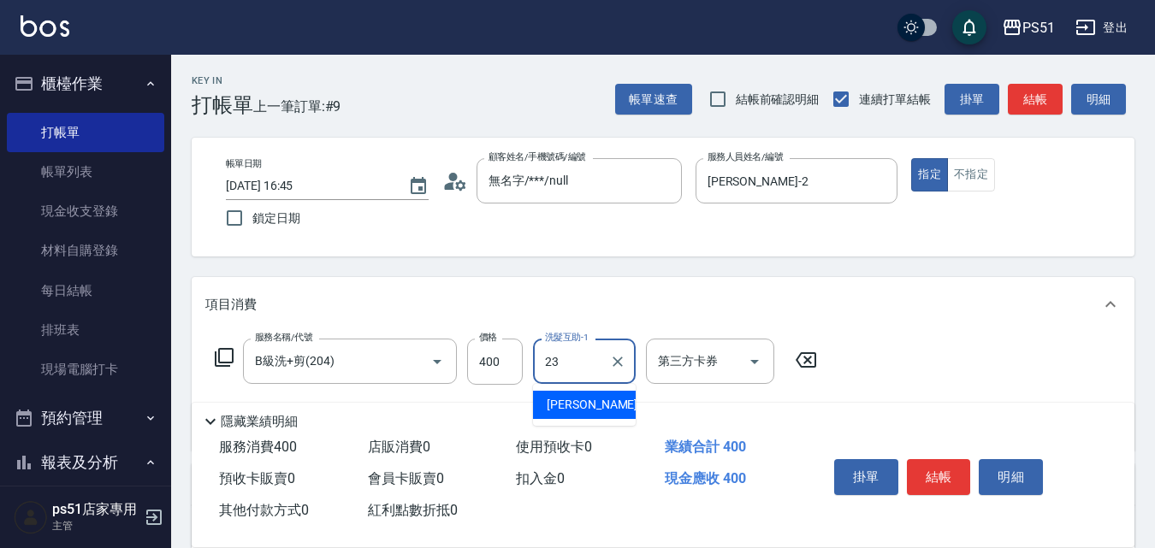
click at [581, 401] on span "[PERSON_NAME] -23" at bounding box center [601, 405] width 108 height 18
type input "[PERSON_NAME]-23"
click at [940, 466] on button "結帳" at bounding box center [939, 477] width 64 height 36
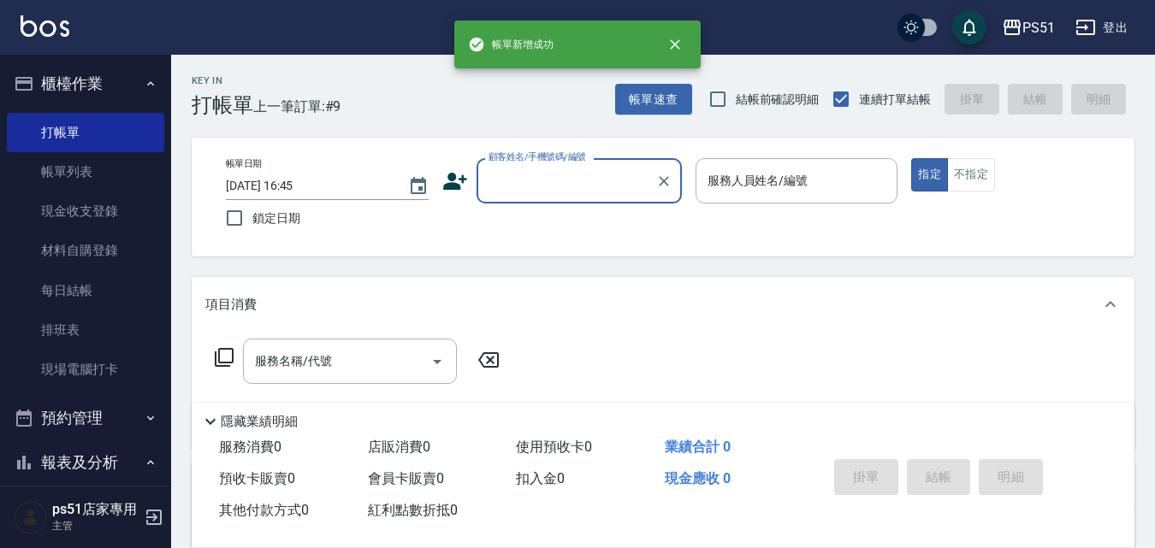
click at [539, 187] on input "顧客姓名/手機號碼/編號" at bounding box center [566, 181] width 164 height 30
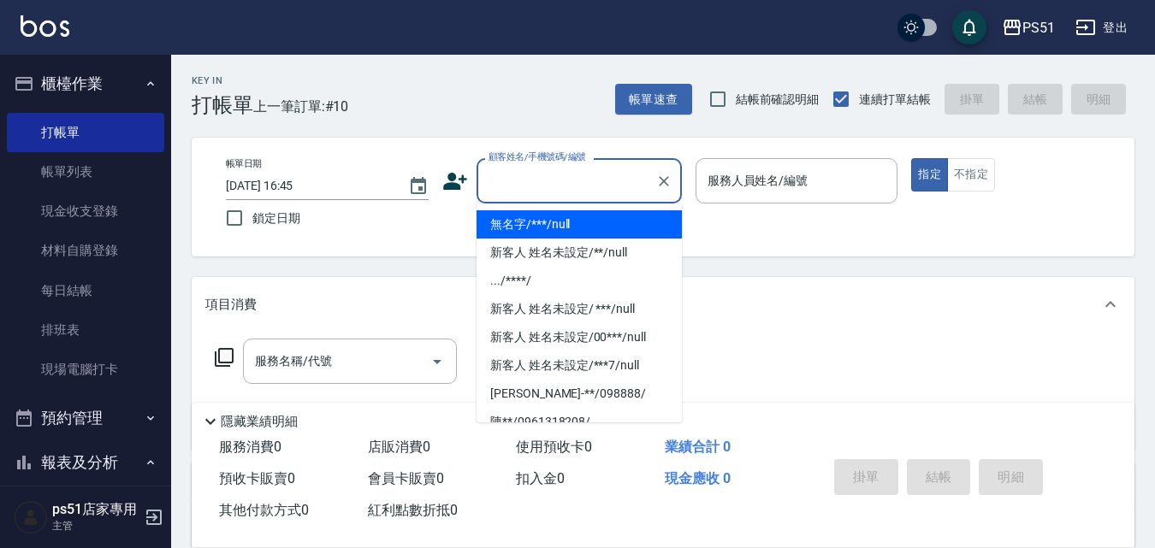
click at [587, 223] on li "無名字/***/null" at bounding box center [579, 224] width 205 height 28
type input "無名字/***/null"
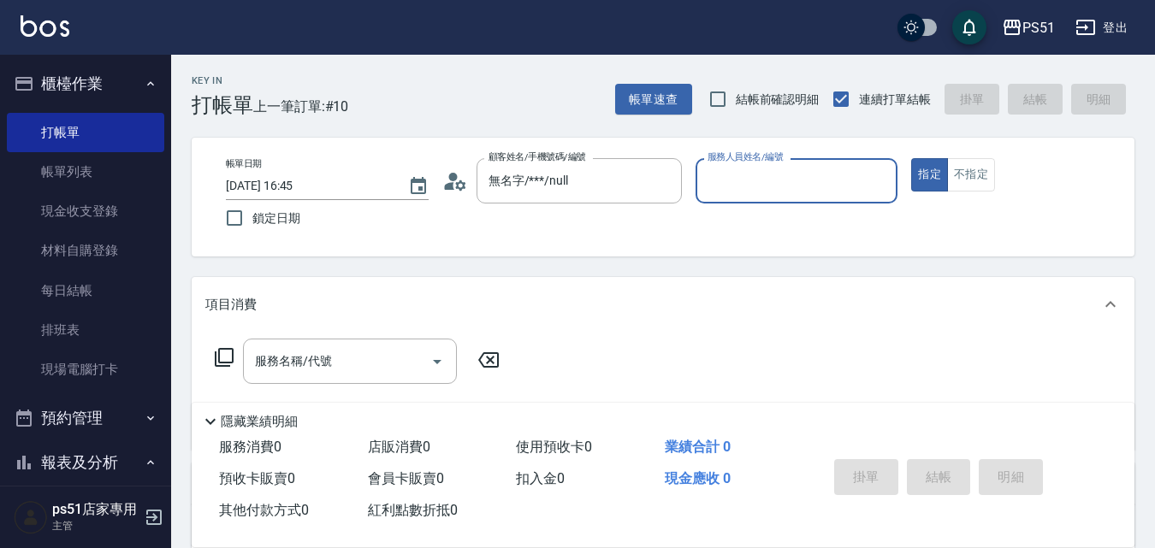
click at [758, 173] on input "服務人員姓名/編號" at bounding box center [796, 181] width 187 height 30
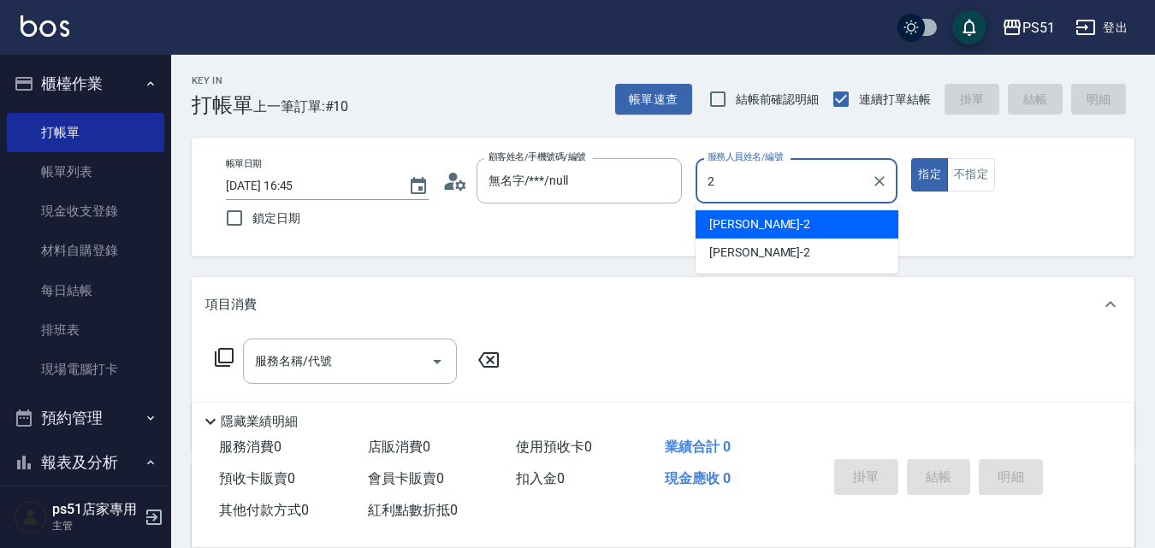
click at [755, 221] on div "[PERSON_NAME] -2" at bounding box center [797, 224] width 203 height 28
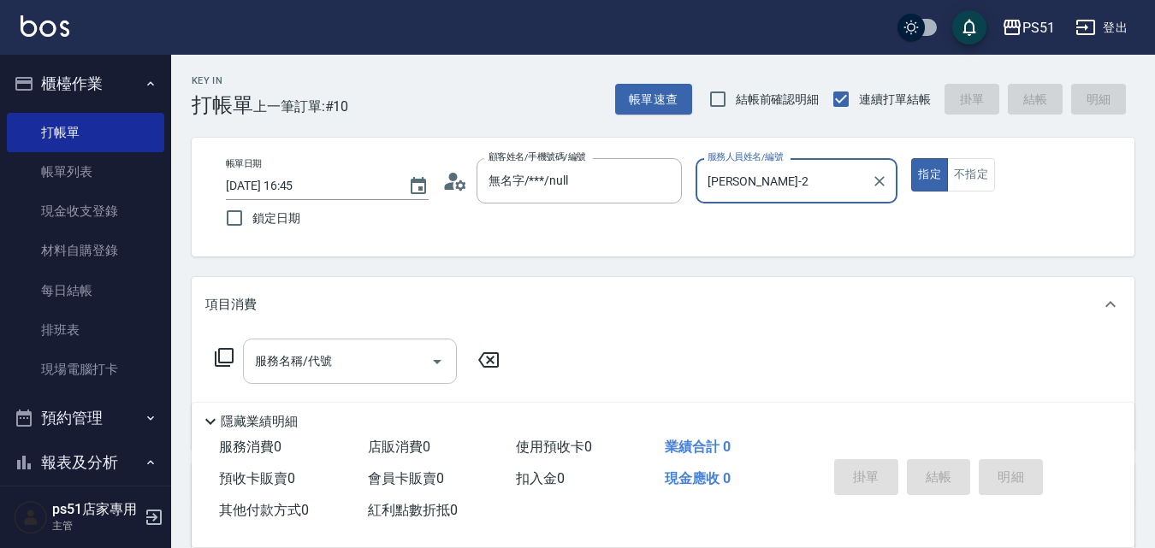
type input "[PERSON_NAME]-2"
click at [368, 359] on input "服務名稱/代號" at bounding box center [337, 362] width 173 height 30
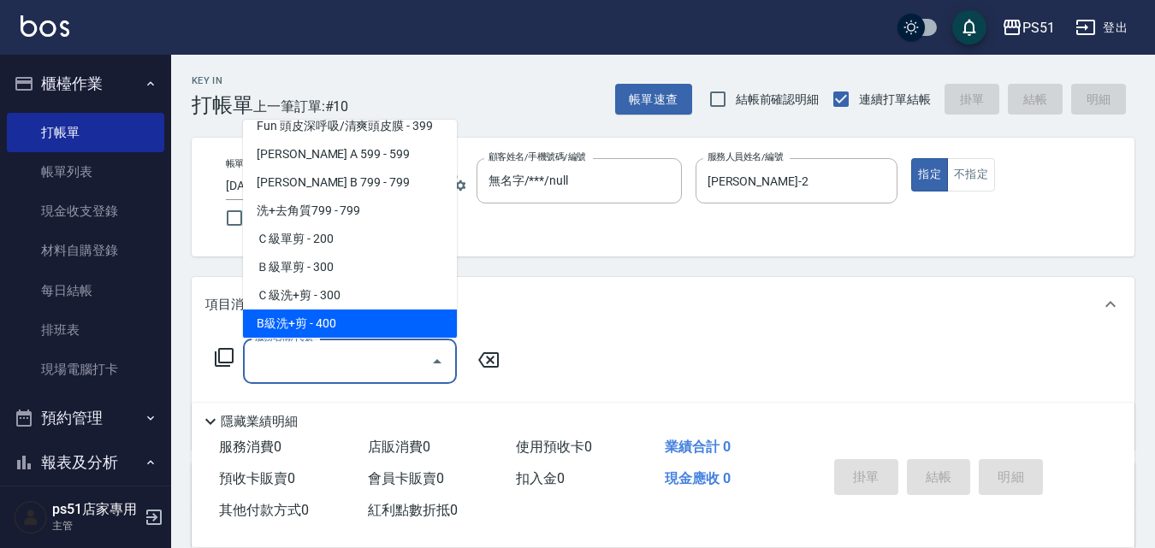
click at [365, 327] on span "B級洗+剪 - 400" at bounding box center [350, 324] width 214 height 28
type input "B級洗+剪(204)"
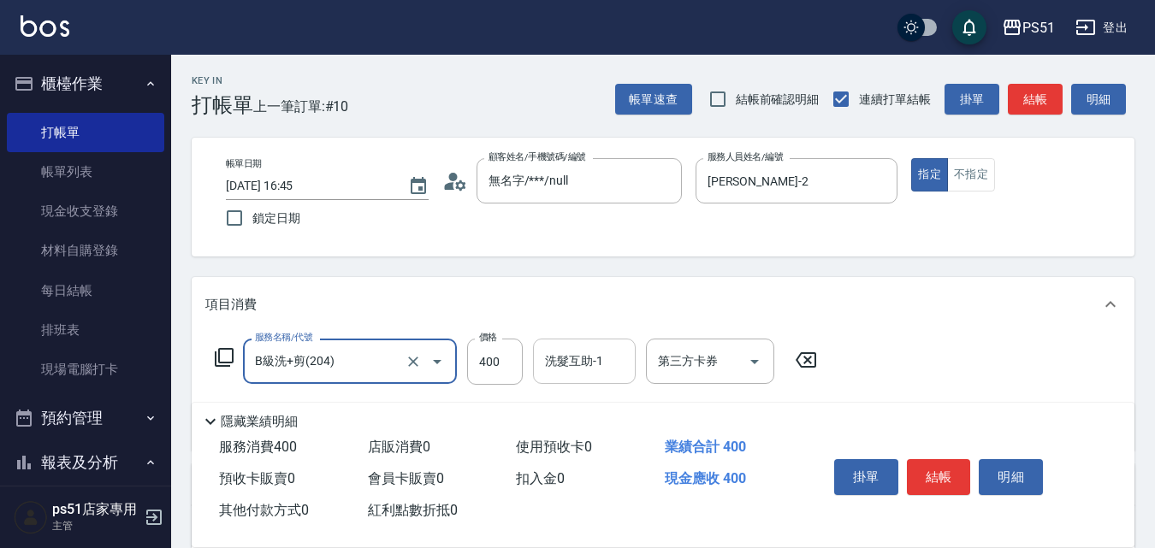
click at [572, 371] on input "洗髮互助-1" at bounding box center [584, 362] width 87 height 30
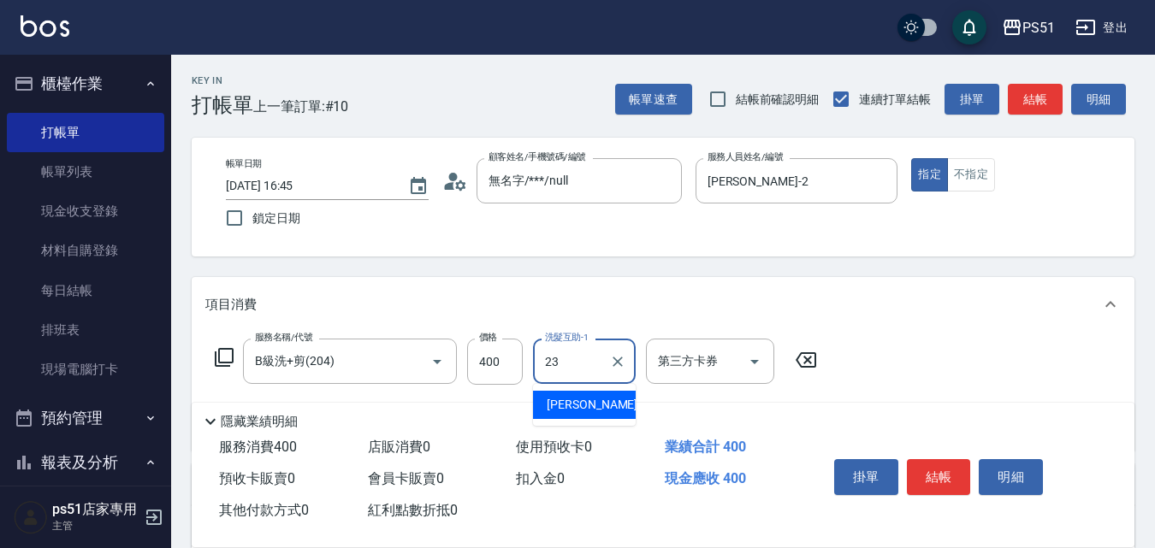
click at [581, 400] on span "[PERSON_NAME] -23" at bounding box center [601, 405] width 108 height 18
type input "[PERSON_NAME]-23"
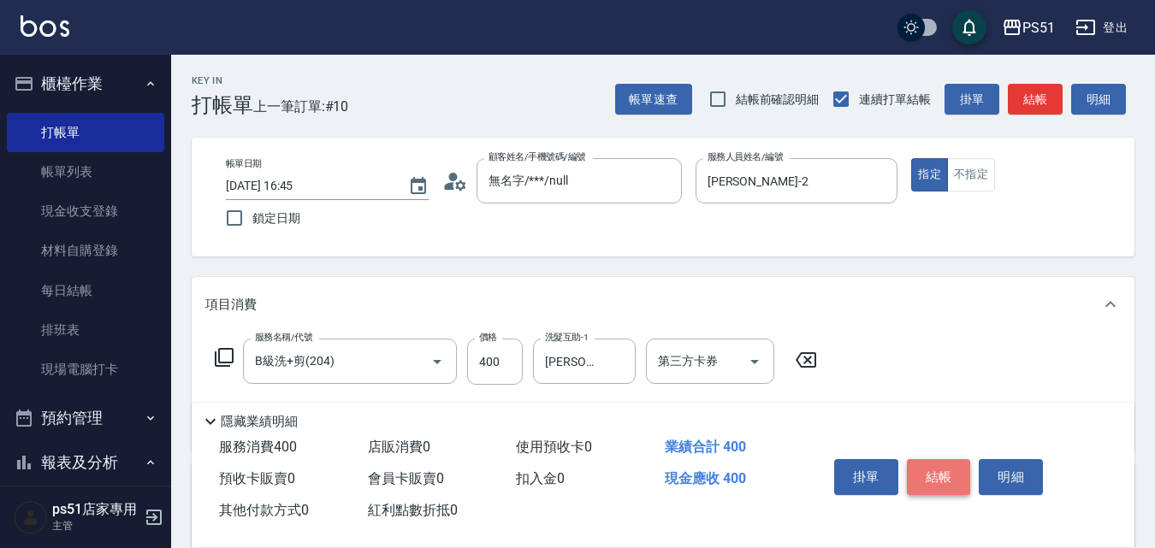
click at [955, 461] on button "結帳" at bounding box center [939, 477] width 64 height 36
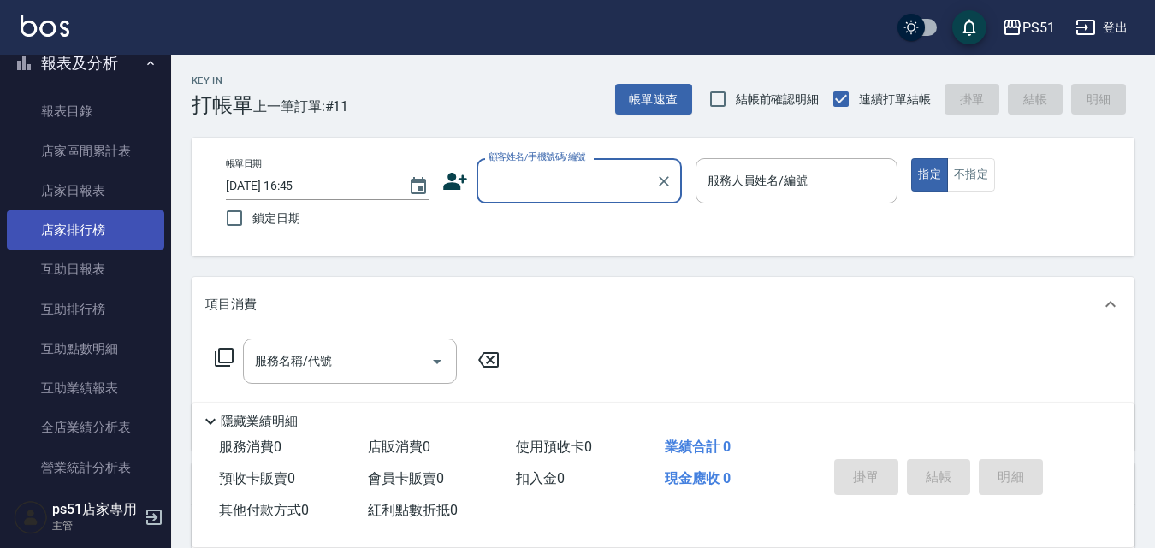
scroll to position [599, 0]
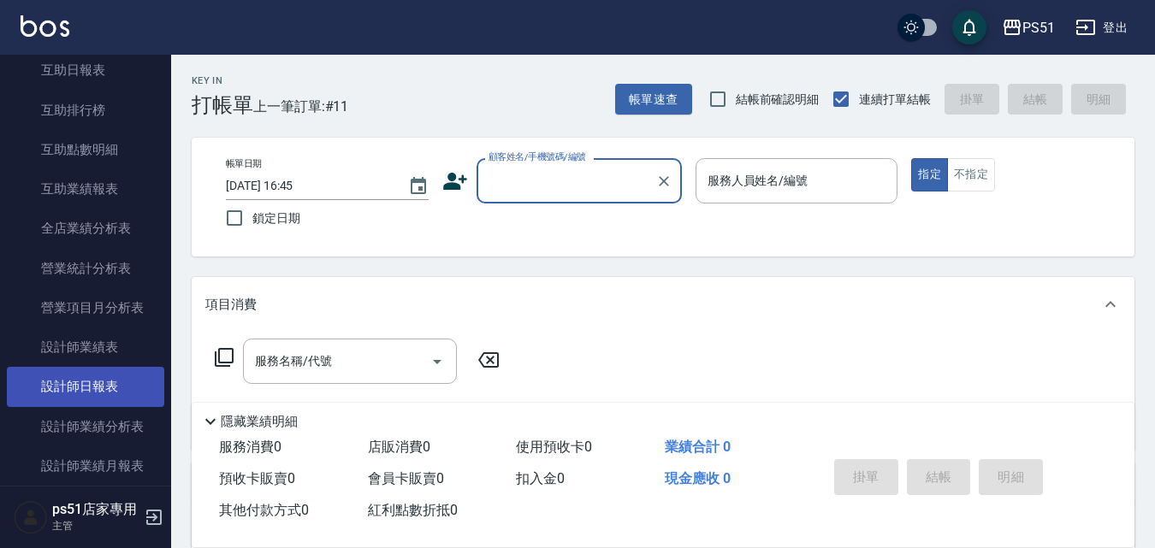
click at [109, 382] on link "設計師日報表" at bounding box center [85, 386] width 157 height 39
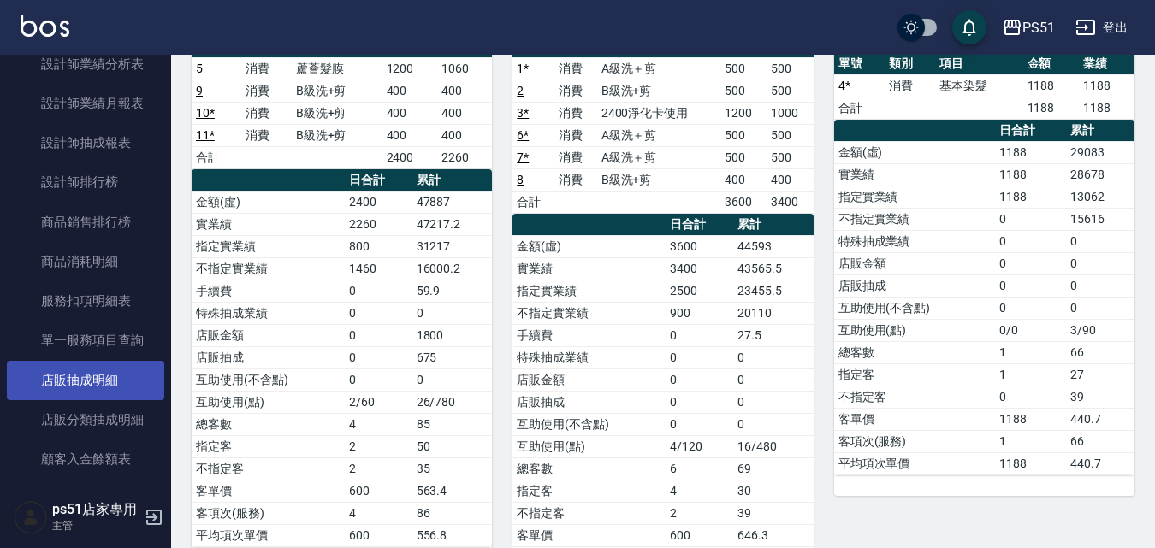
scroll to position [999, 0]
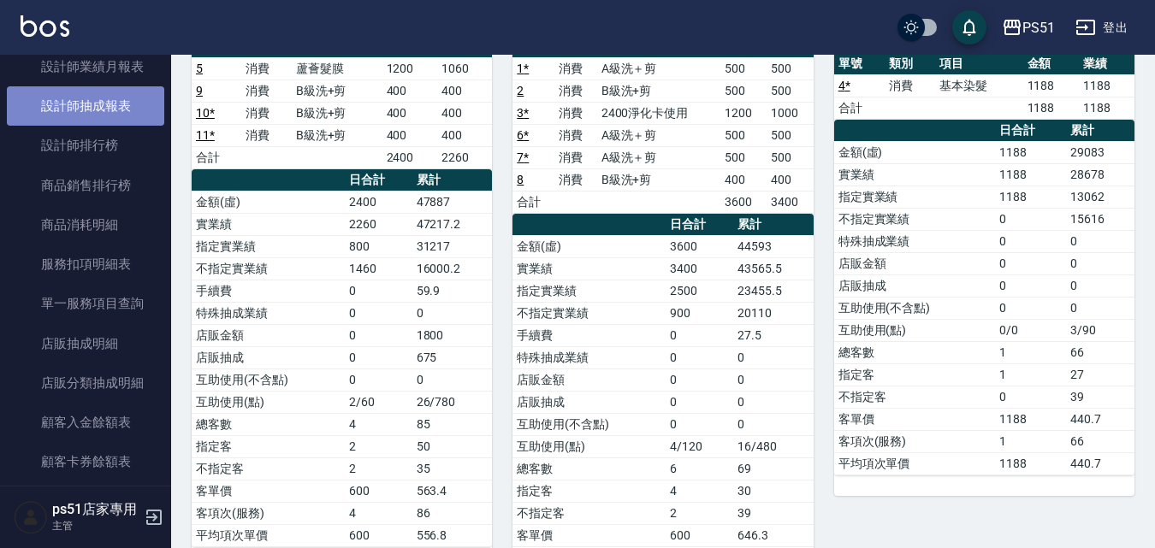
click at [107, 101] on link "設計師抽成報表" at bounding box center [85, 105] width 157 height 39
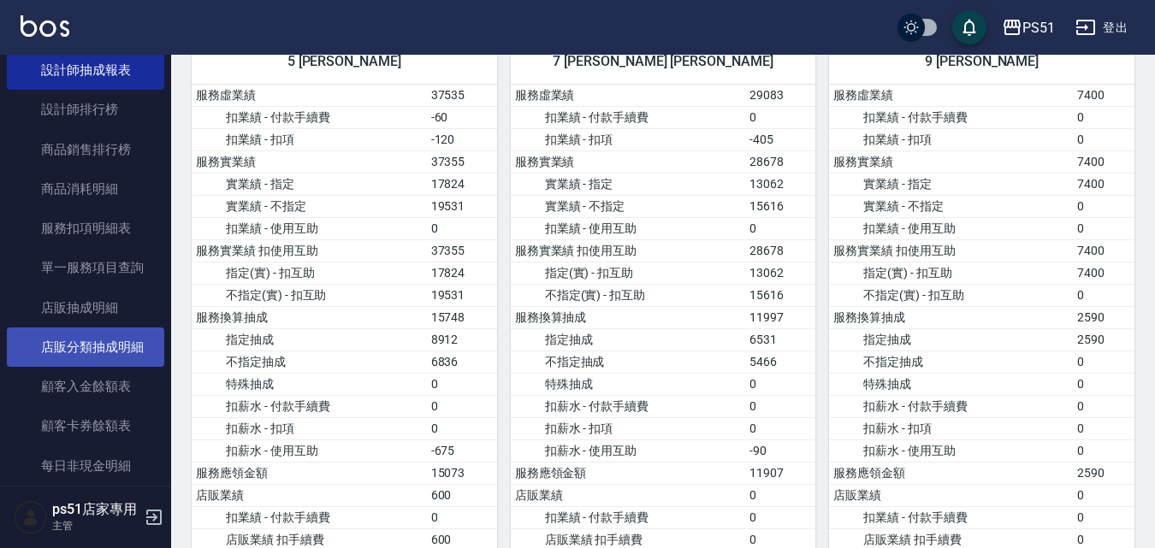
scroll to position [999, 0]
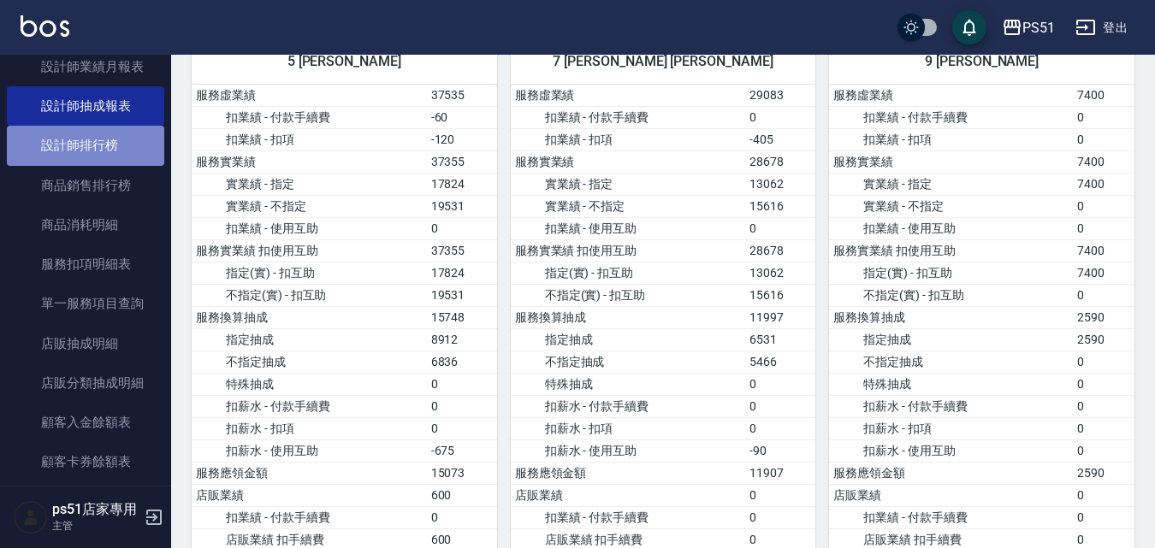
click at [109, 157] on link "設計師排行榜" at bounding box center [85, 145] width 157 height 39
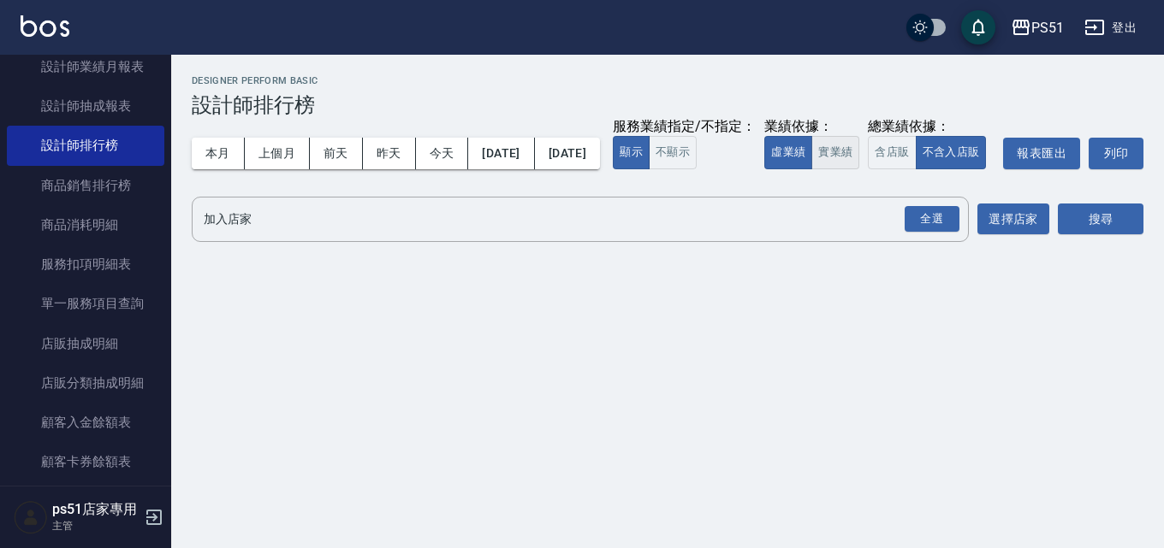
click at [811, 169] on button "實業績" at bounding box center [835, 152] width 48 height 33
click at [910, 233] on div "全選" at bounding box center [931, 219] width 55 height 27
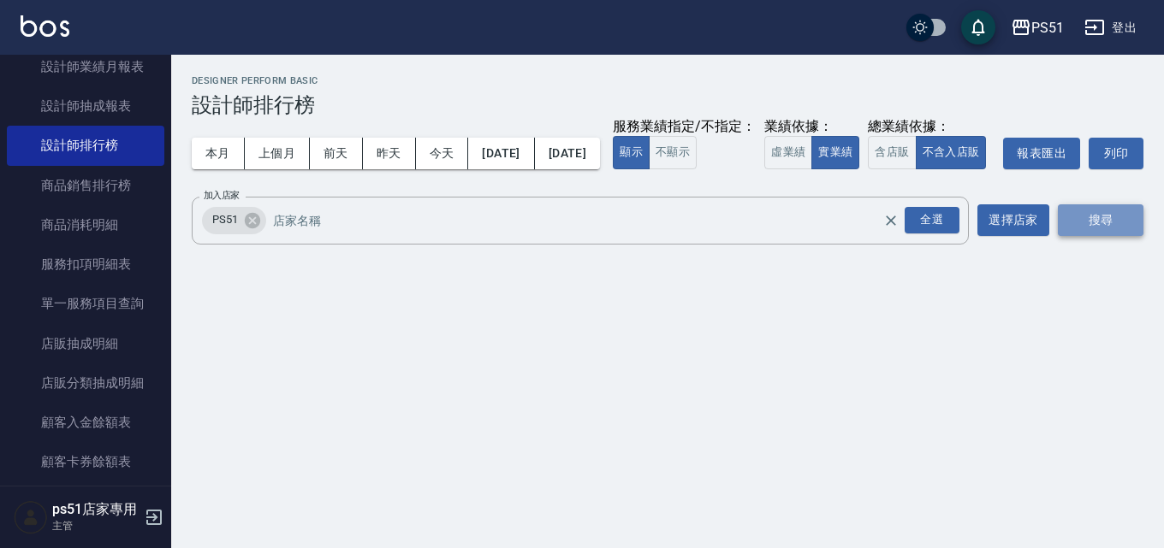
click at [1099, 236] on button "搜尋" at bounding box center [1101, 221] width 86 height 32
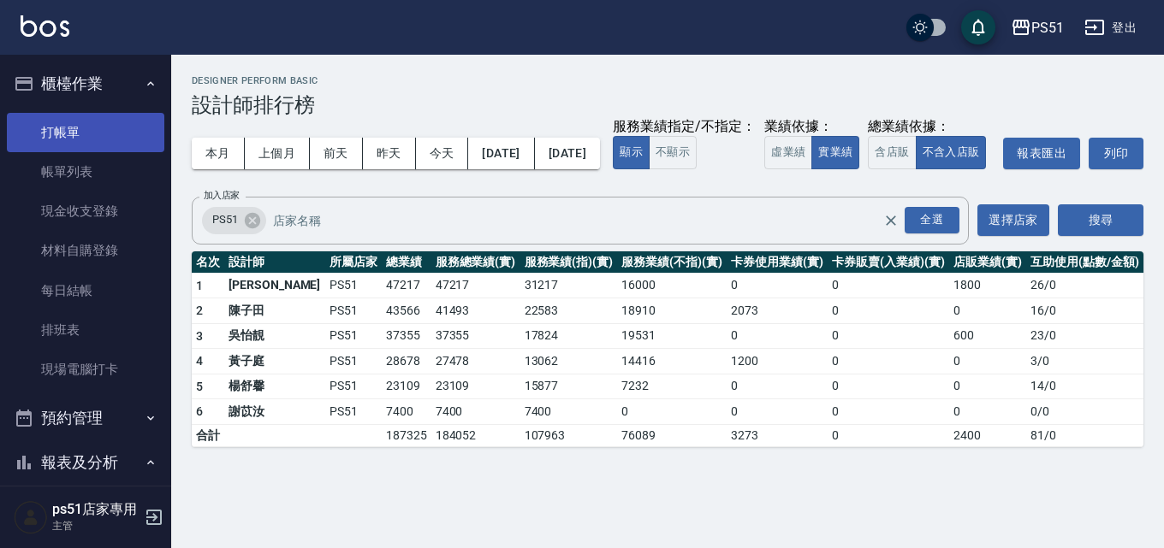
click at [81, 133] on link "打帳單" at bounding box center [85, 132] width 157 height 39
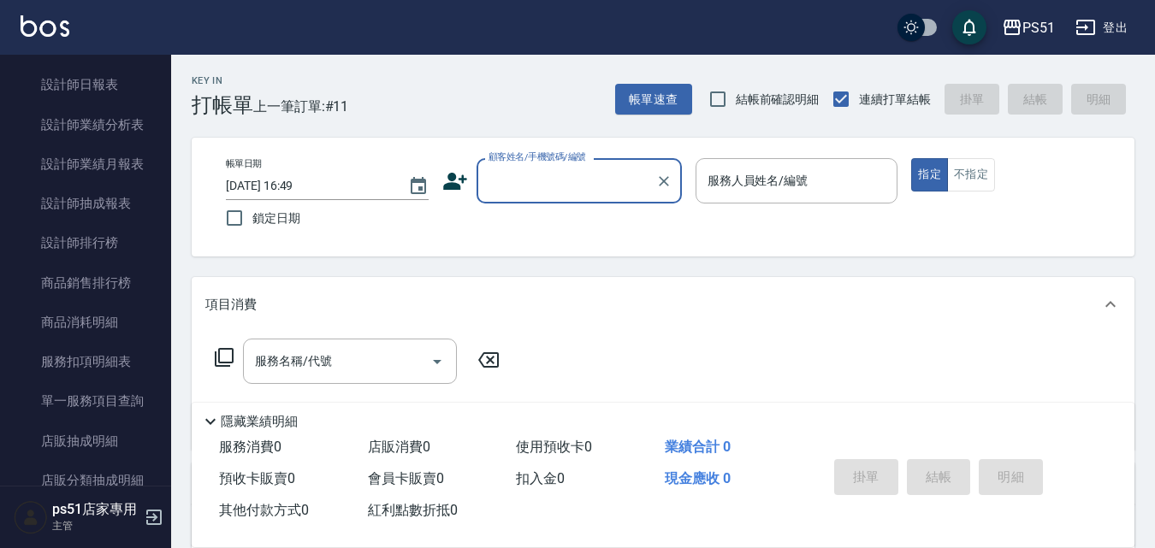
scroll to position [798, 0]
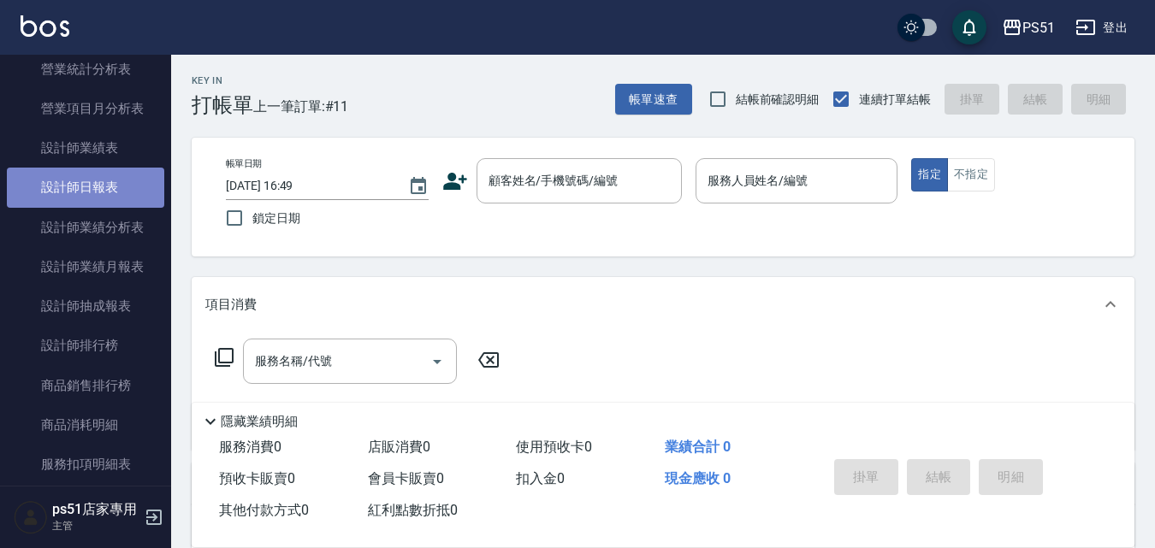
click at [121, 188] on link "設計師日報表" at bounding box center [85, 187] width 157 height 39
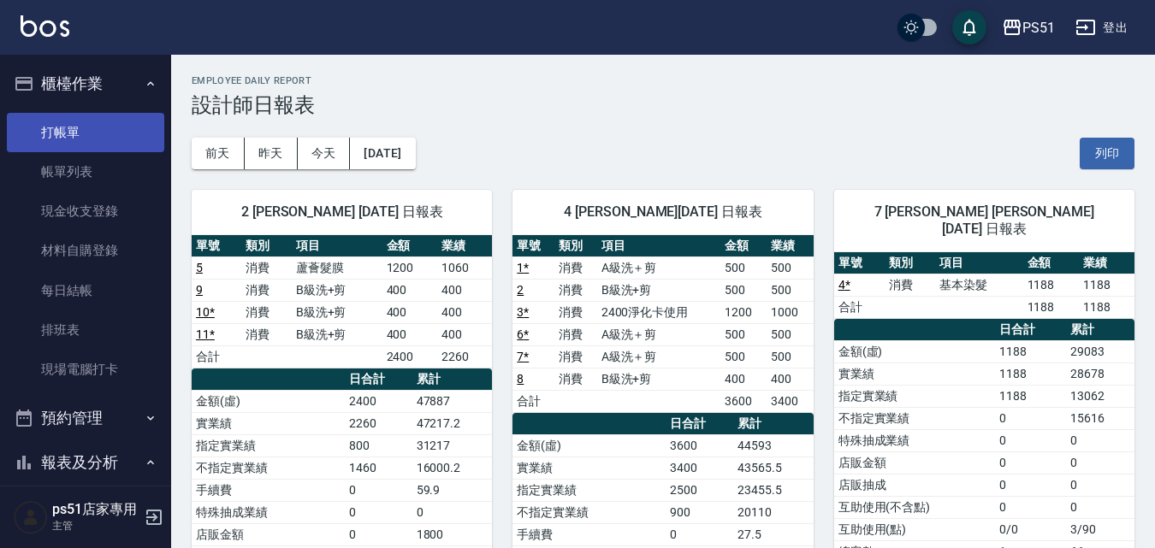
click at [46, 120] on link "打帳單" at bounding box center [85, 132] width 157 height 39
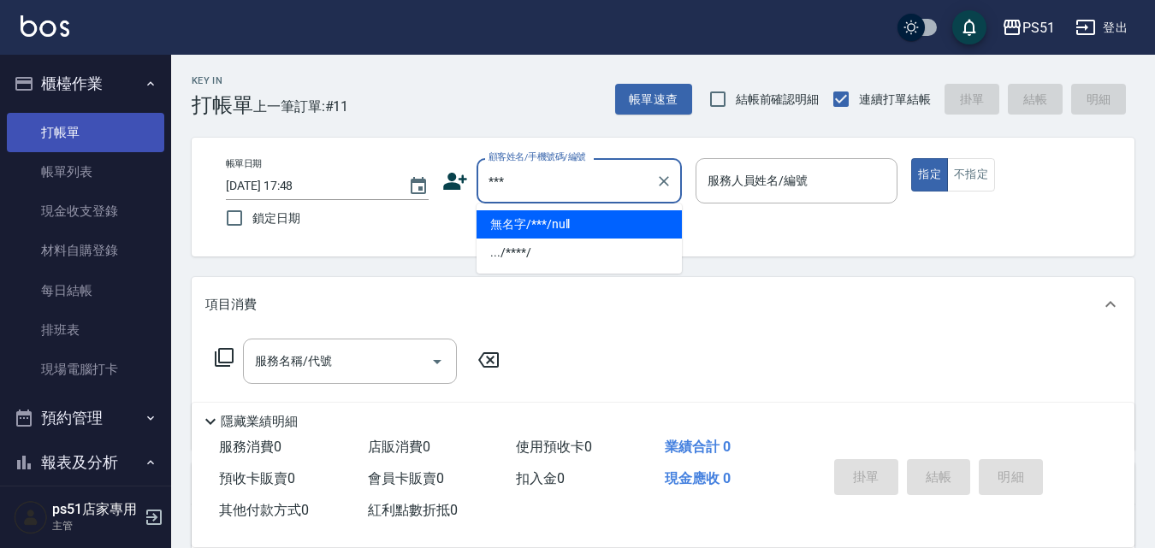
type input "無名字/***/null"
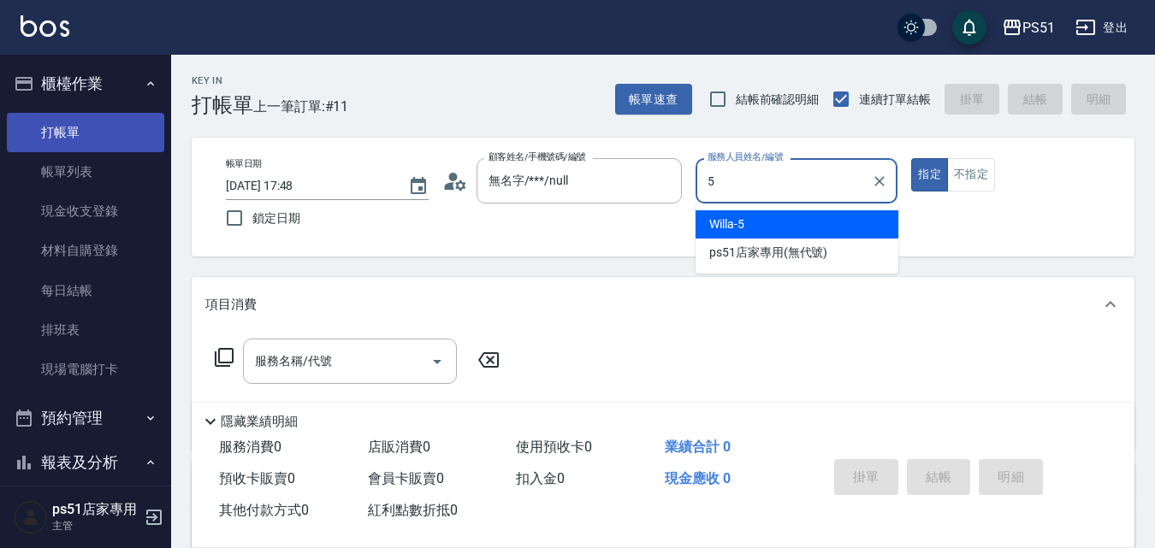
type input "Willa-5"
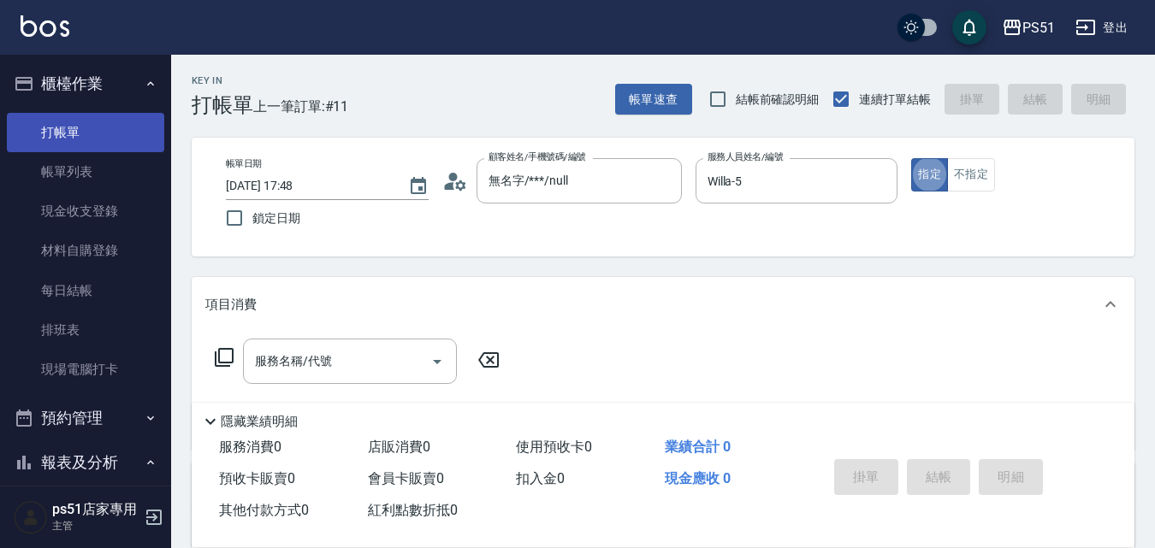
type button "true"
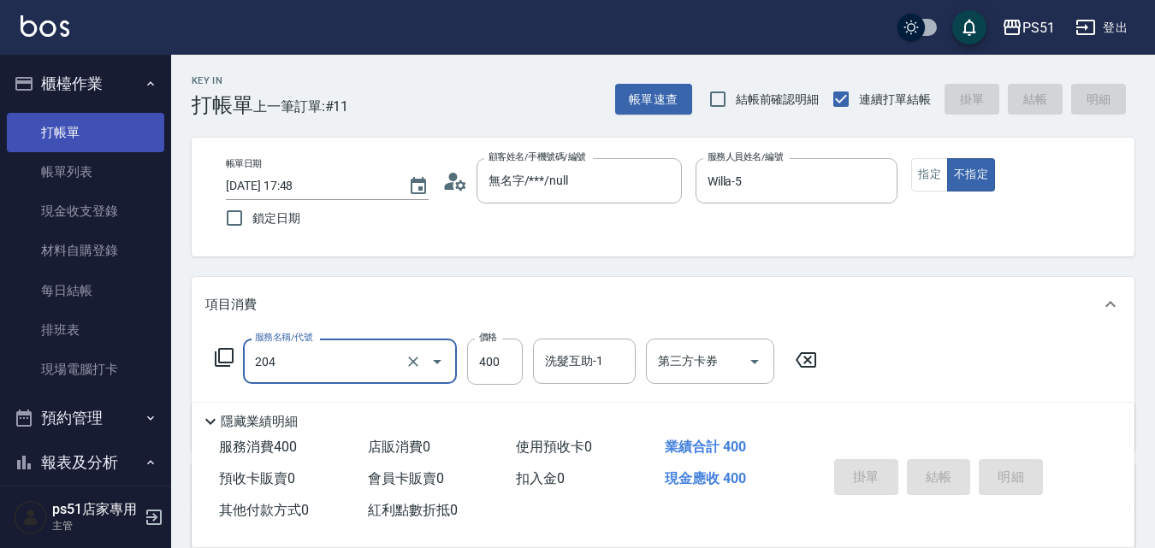
type input "204"
type input "[DATE] 18:28"
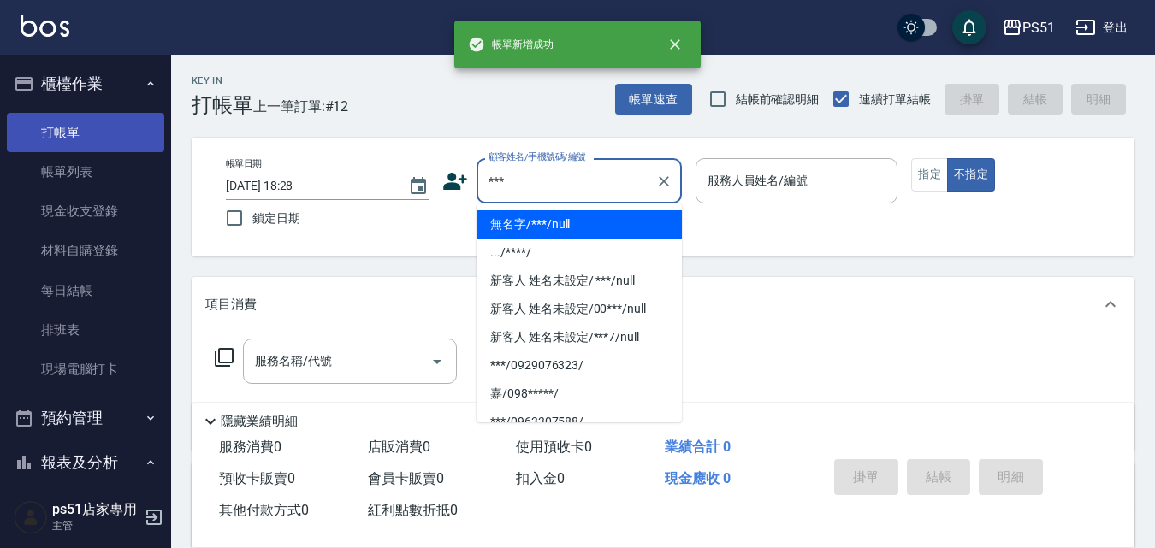
type input "無名字/***/null"
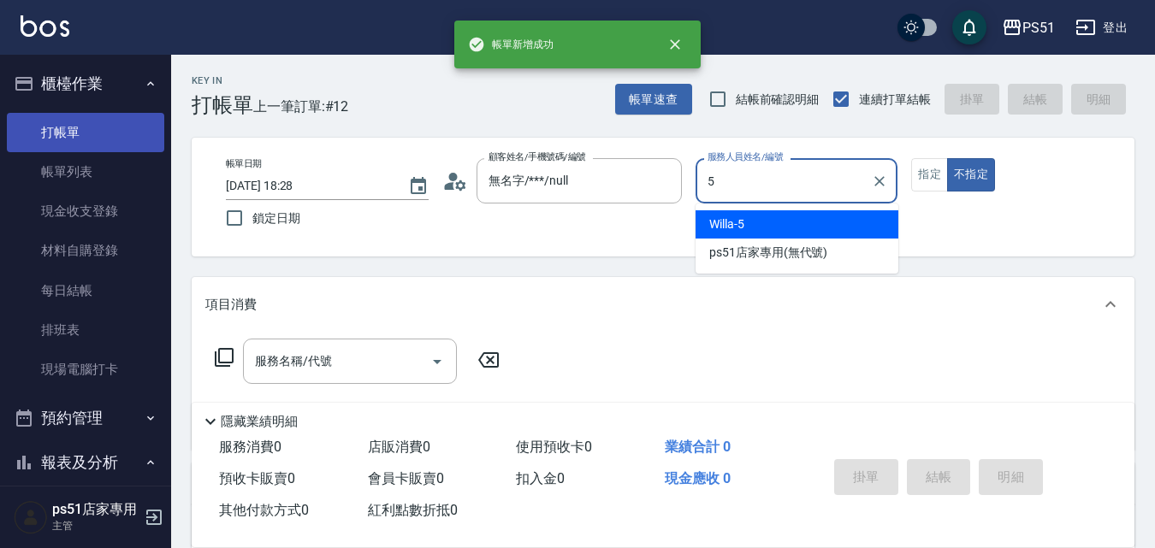
type input "Willa-5"
type button "false"
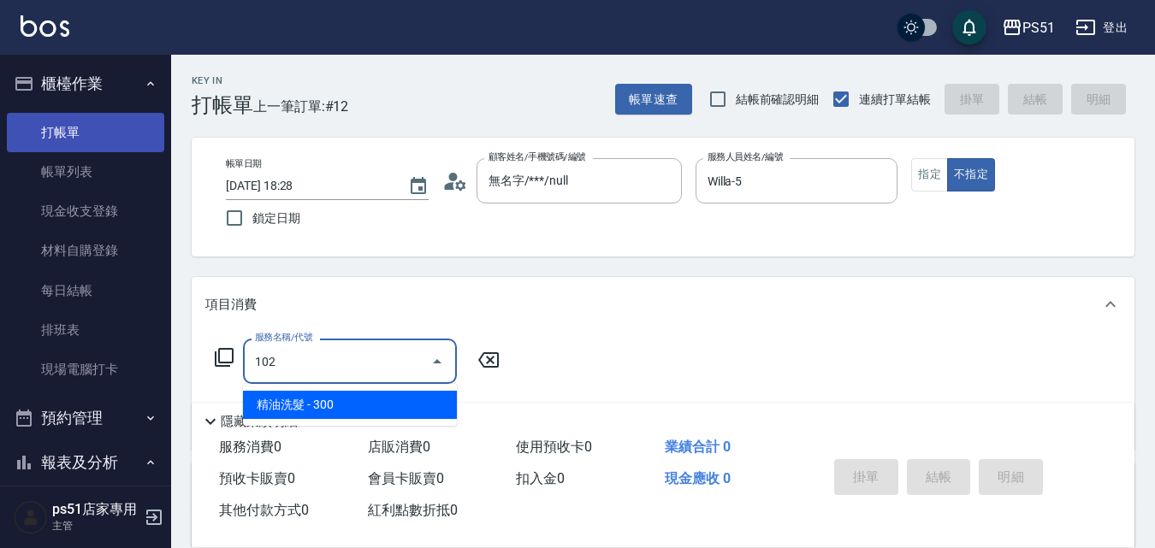
type input "精油洗髮(102)"
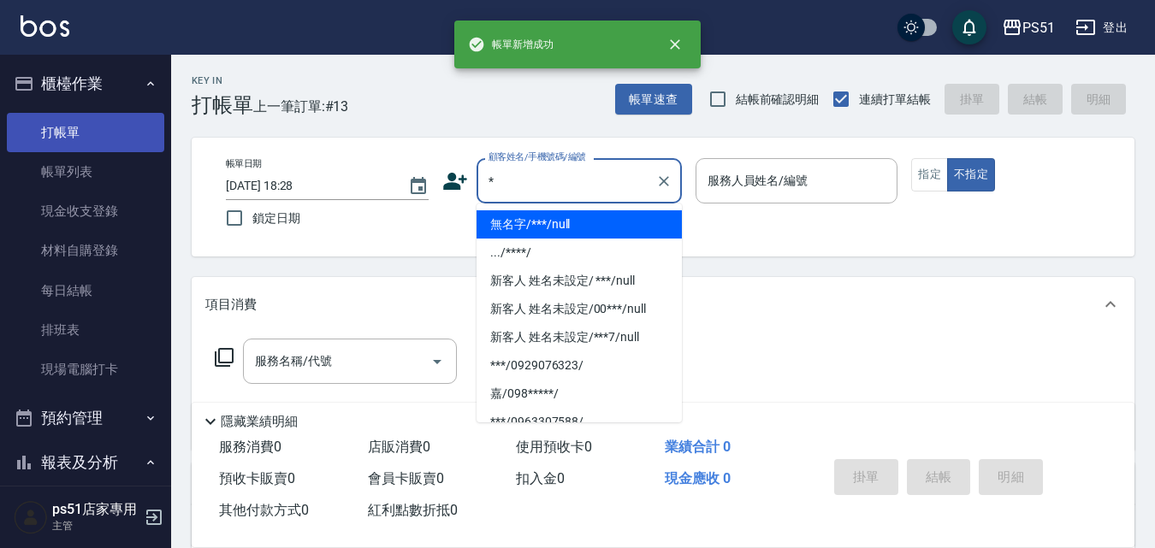
type input "**"
